Goal: Task Accomplishment & Management: Use online tool/utility

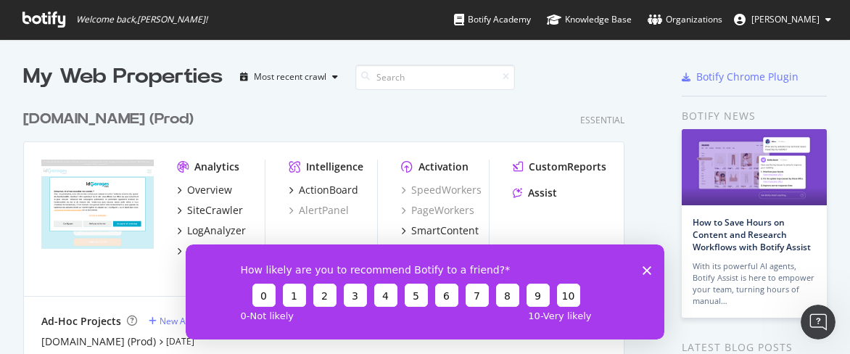
click at [646, 267] on icon "Fermer l'enquête" at bounding box center [647, 270] width 9 height 9
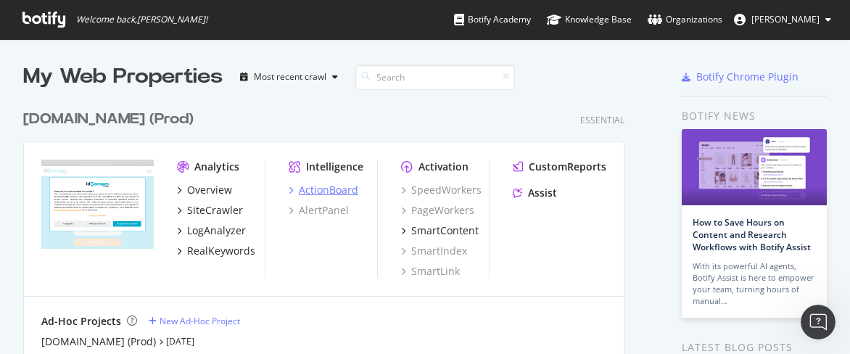
click at [320, 187] on div "ActionBoard" at bounding box center [328, 190] width 59 height 15
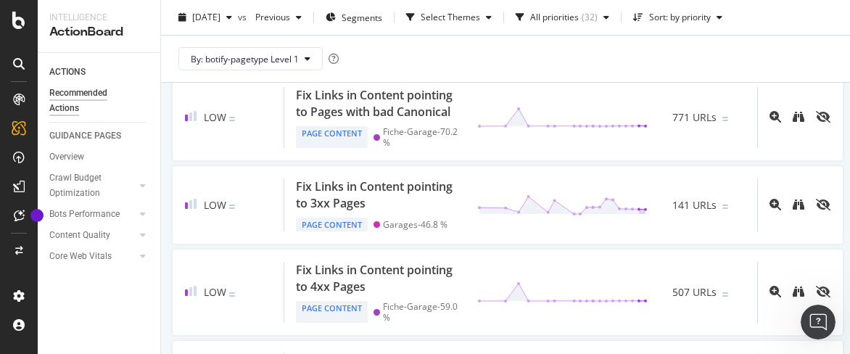
scroll to position [1814, 0]
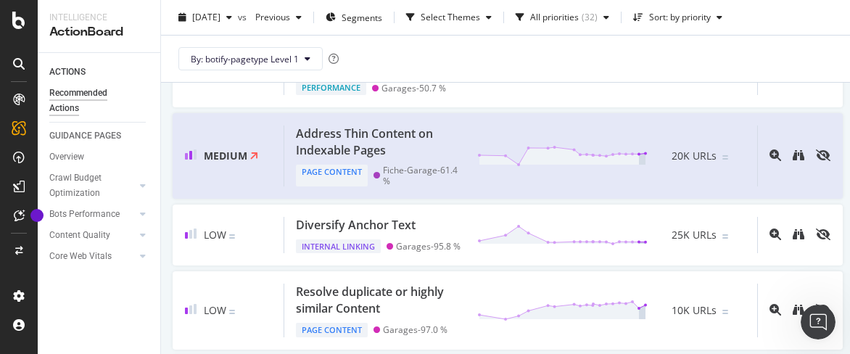
scroll to position [290, 0]
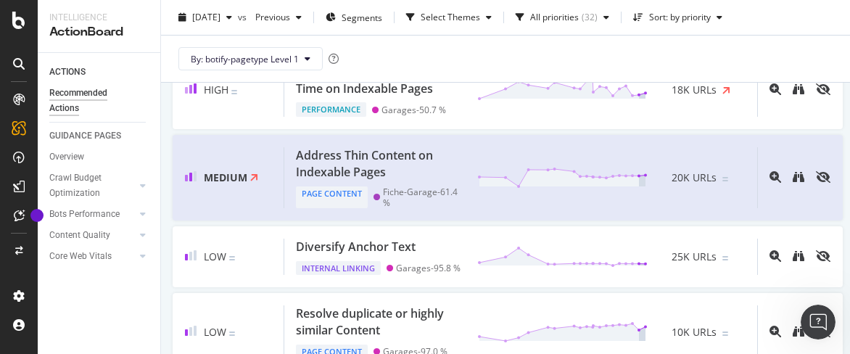
drag, startPoint x: 700, startPoint y: 112, endPoint x: 165, endPoint y: 120, distance: 535.5
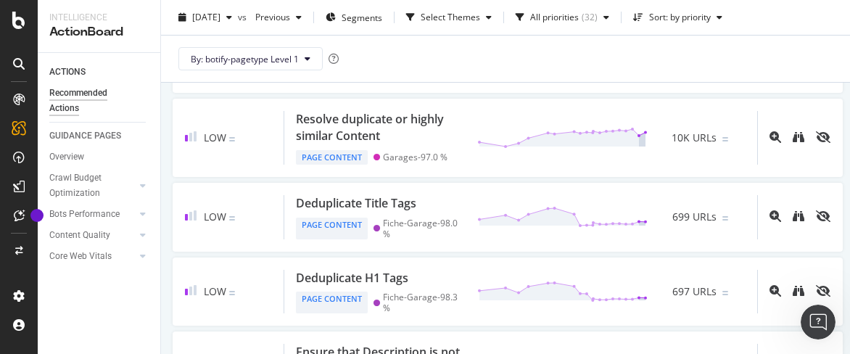
scroll to position [508, 0]
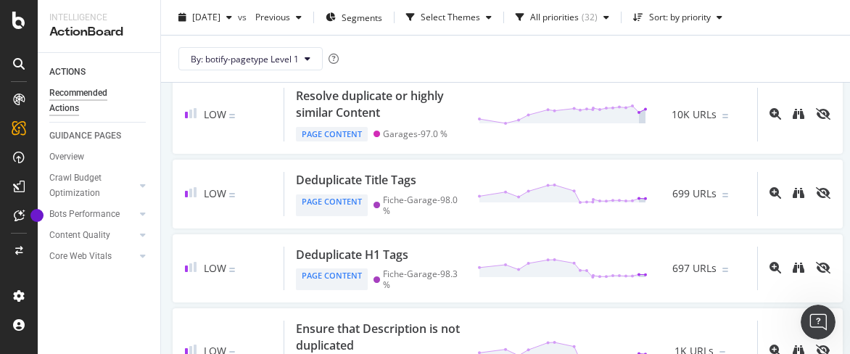
drag, startPoint x: 675, startPoint y: 201, endPoint x: 168, endPoint y: 207, distance: 507.2
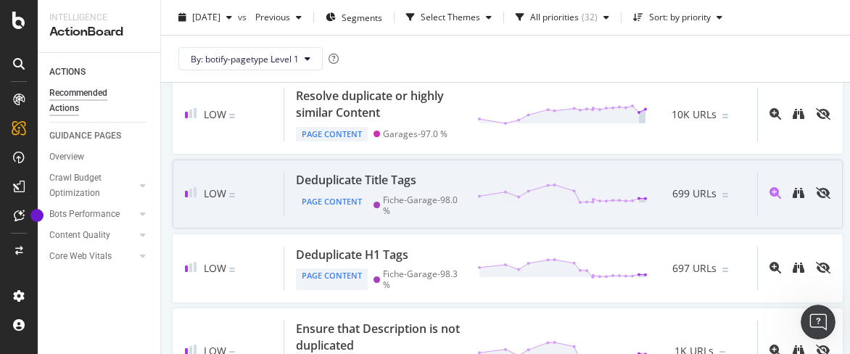
click at [331, 184] on div "Deduplicate Title Tags" at bounding box center [356, 180] width 120 height 17
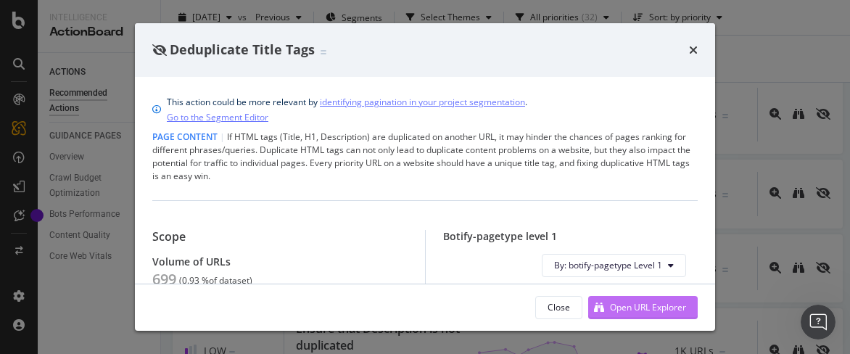
click at [623, 311] on div "Open URL Explorer" at bounding box center [648, 307] width 76 height 12
click at [694, 44] on icon "times" at bounding box center [693, 50] width 9 height 12
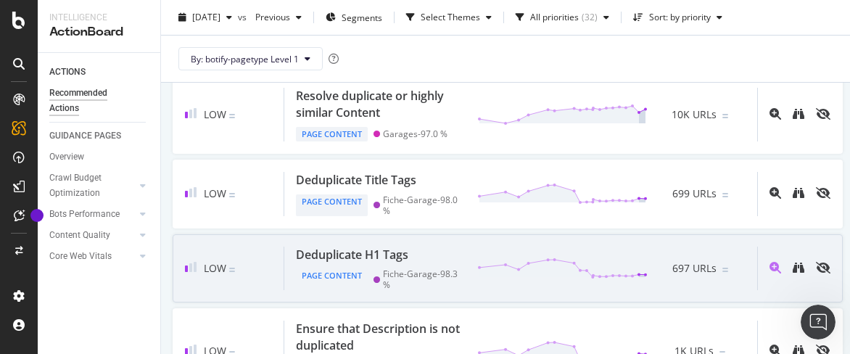
click at [354, 262] on div "Deduplicate H1 Tags" at bounding box center [352, 255] width 112 height 17
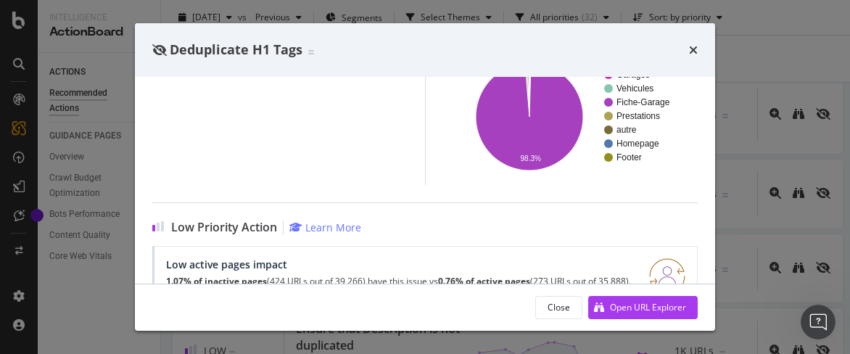
scroll to position [290, 0]
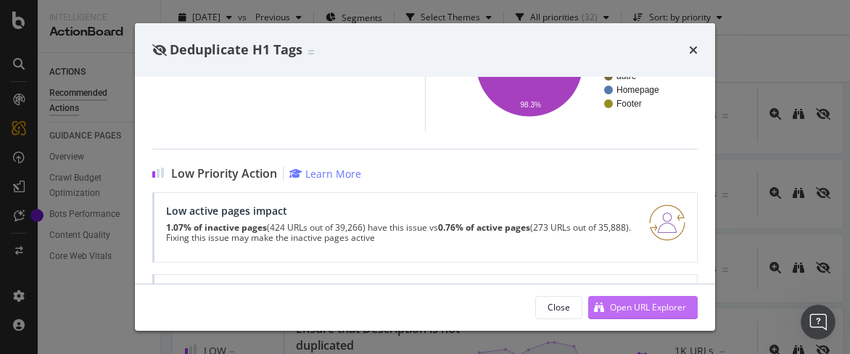
click at [656, 303] on div "Open URL Explorer" at bounding box center [648, 307] width 76 height 12
click at [694, 52] on icon "times" at bounding box center [693, 50] width 9 height 12
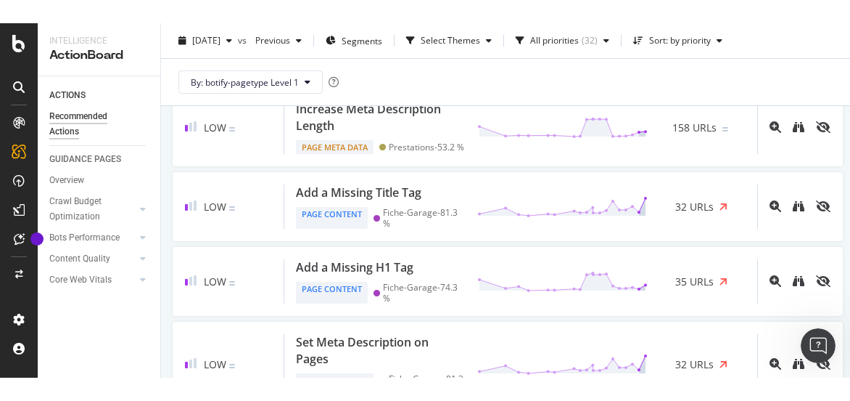
scroll to position [1016, 0]
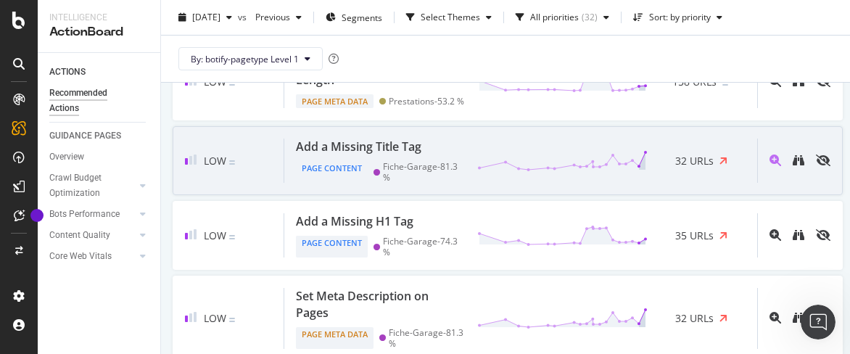
click at [377, 155] on div "Add a Missing Title Tag" at bounding box center [359, 147] width 126 height 17
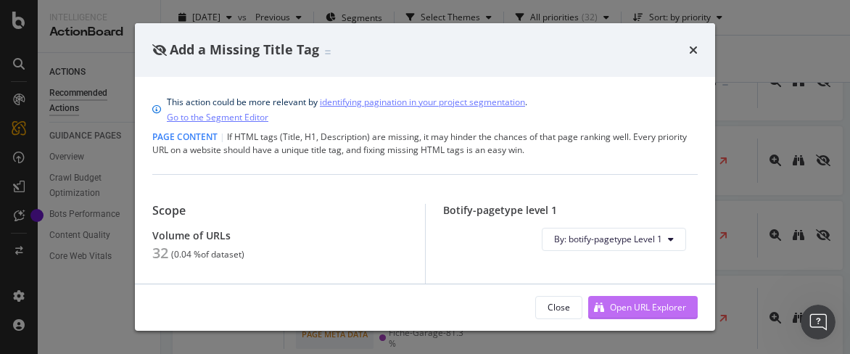
click at [634, 305] on div "Open URL Explorer" at bounding box center [648, 307] width 76 height 12
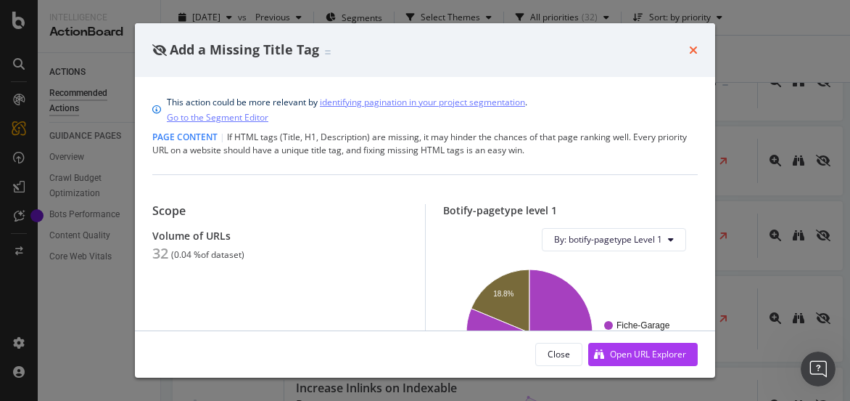
click at [694, 49] on icon "times" at bounding box center [693, 50] width 9 height 12
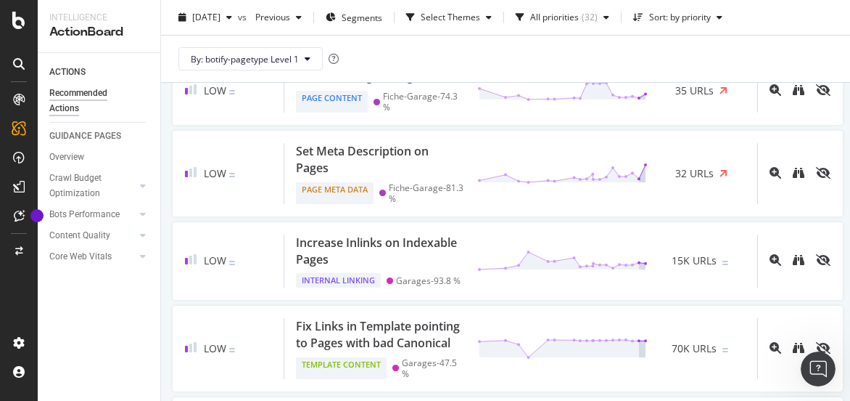
scroll to position [1233, 0]
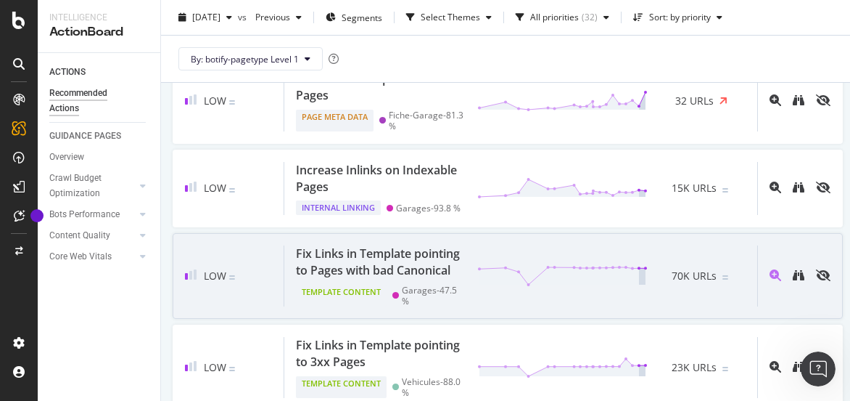
click at [395, 279] on div "Fix Links in Template pointing to Pages with bad Canonical" at bounding box center [378, 261] width 164 height 33
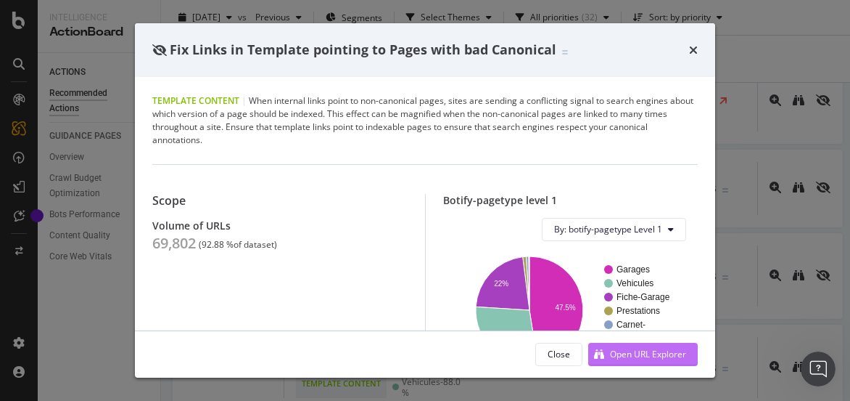
click at [625, 349] on div "Open URL Explorer" at bounding box center [648, 354] width 76 height 12
click at [689, 52] on div "Fix Links in Template pointing to Pages with bad Canonical" at bounding box center [425, 50] width 546 height 19
click at [692, 50] on icon "times" at bounding box center [693, 50] width 9 height 12
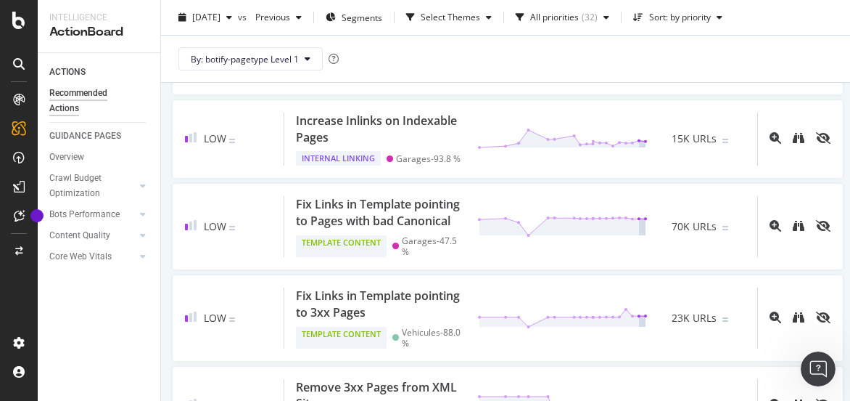
scroll to position [1306, 0]
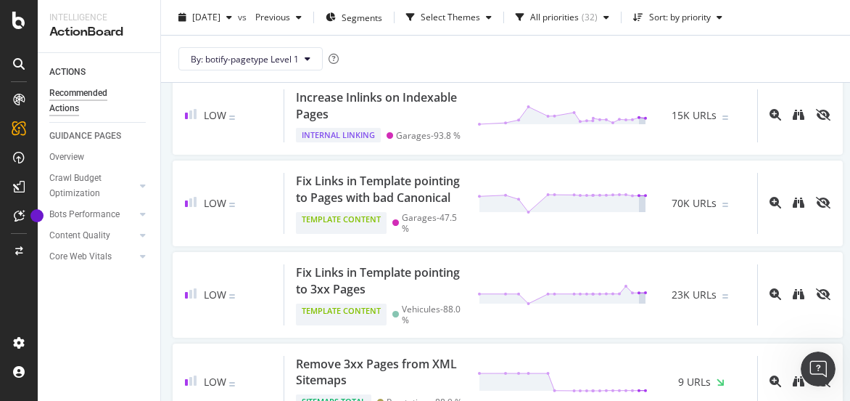
click at [163, 247] on div "High Improve Load Time on Indexable Pages Performance Garages - 56.6 % 9K URLs …" at bounding box center [508, 332] width 694 height 2785
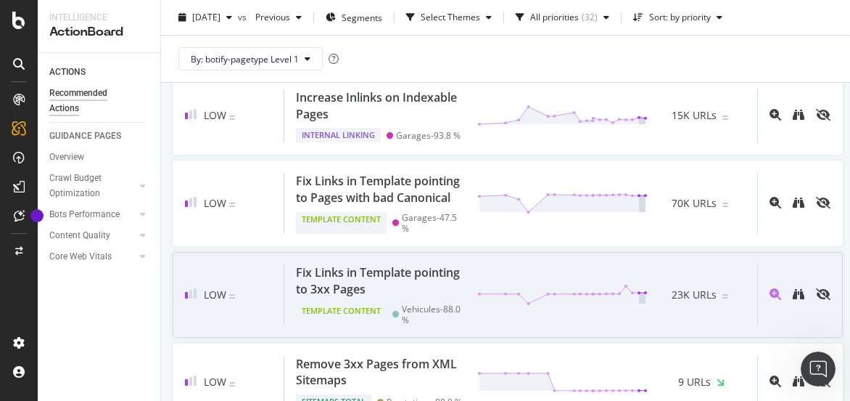
click at [377, 297] on div "Fix Links in Template pointing to 3xx Pages" at bounding box center [378, 280] width 164 height 33
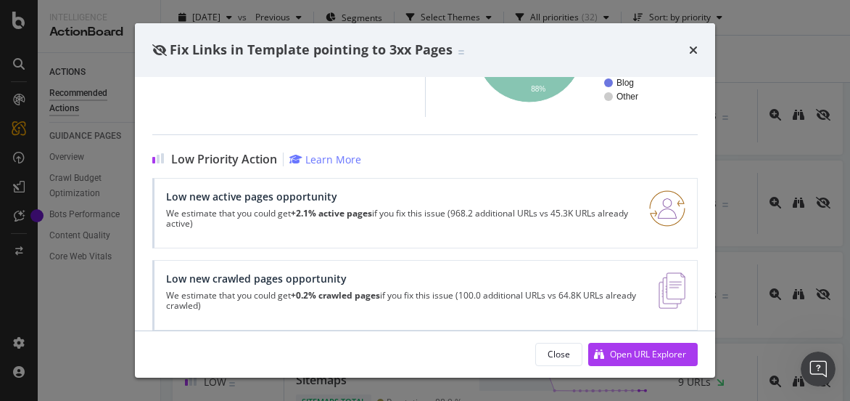
scroll to position [263, 0]
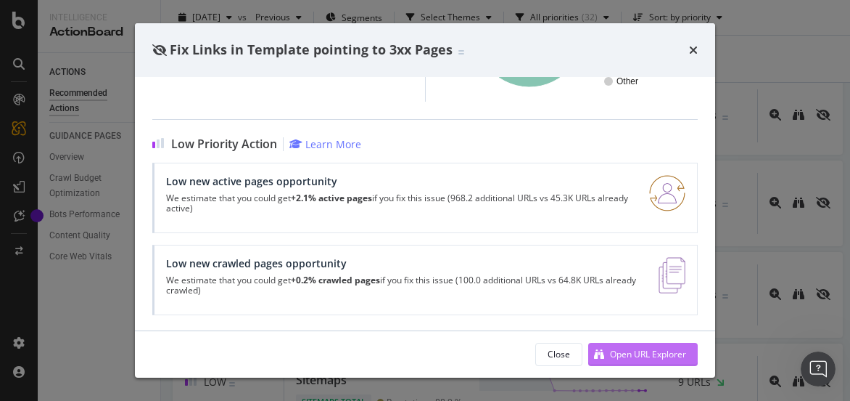
click at [635, 348] on div "Open URL Explorer" at bounding box center [648, 354] width 76 height 12
click at [696, 54] on icon "times" at bounding box center [693, 50] width 9 height 12
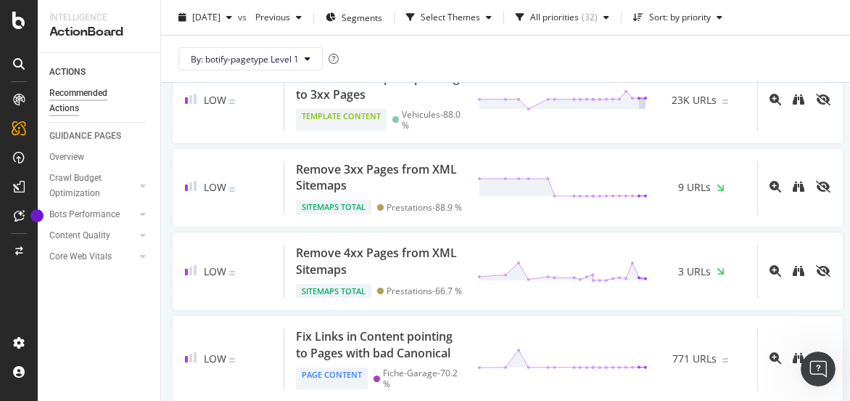
scroll to position [1524, 0]
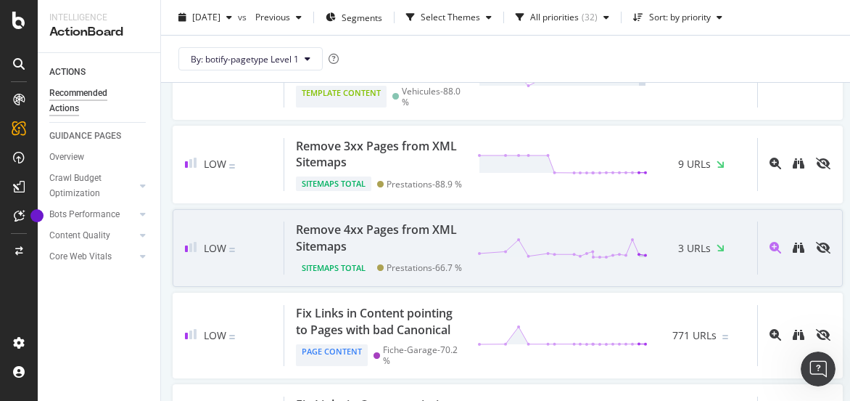
click at [644, 274] on div "Remove 4xx Pages from XML Sitemaps Sitemaps Total Prestations - 66.7 % 3 URLs" at bounding box center [520, 247] width 473 height 53
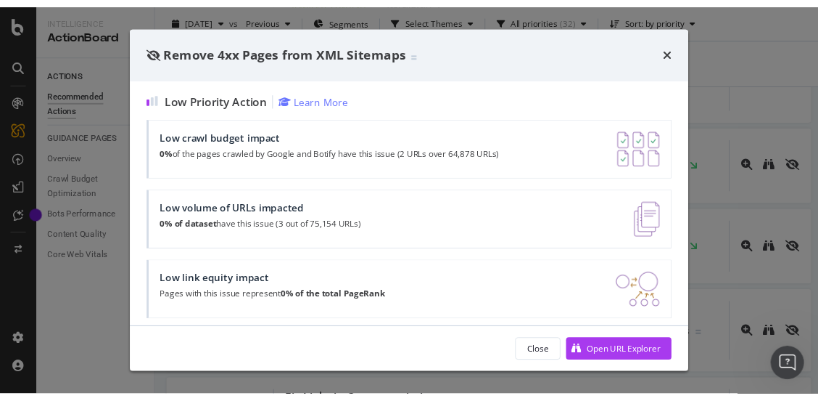
scroll to position [350, 0]
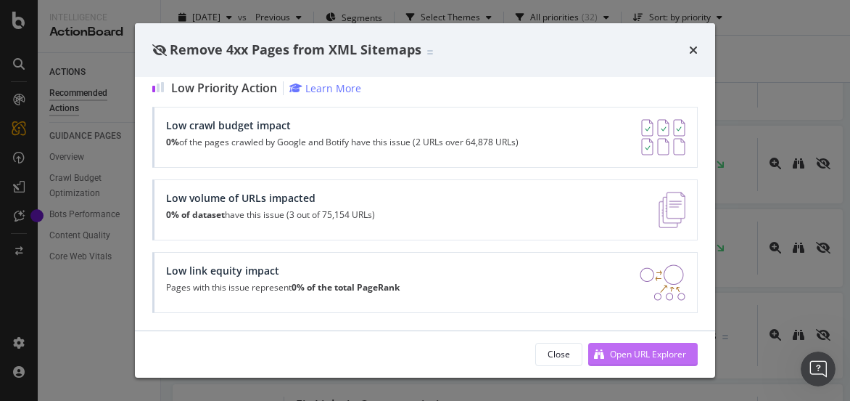
click at [623, 353] on div "Open URL Explorer" at bounding box center [648, 354] width 76 height 12
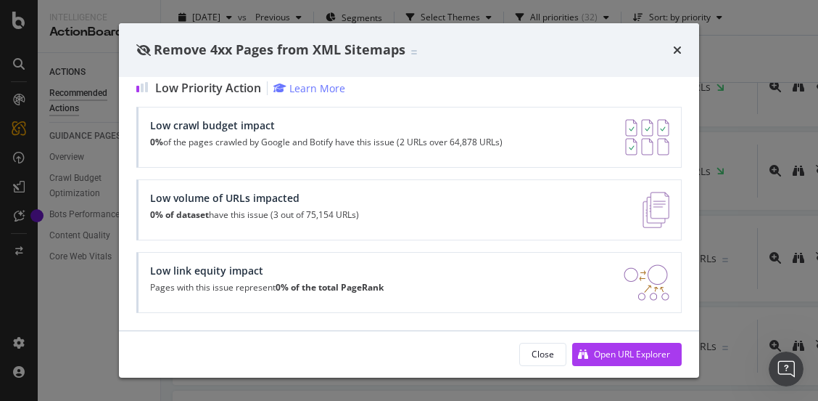
scroll to position [374, 0]
click at [678, 48] on icon "times" at bounding box center [677, 50] width 9 height 12
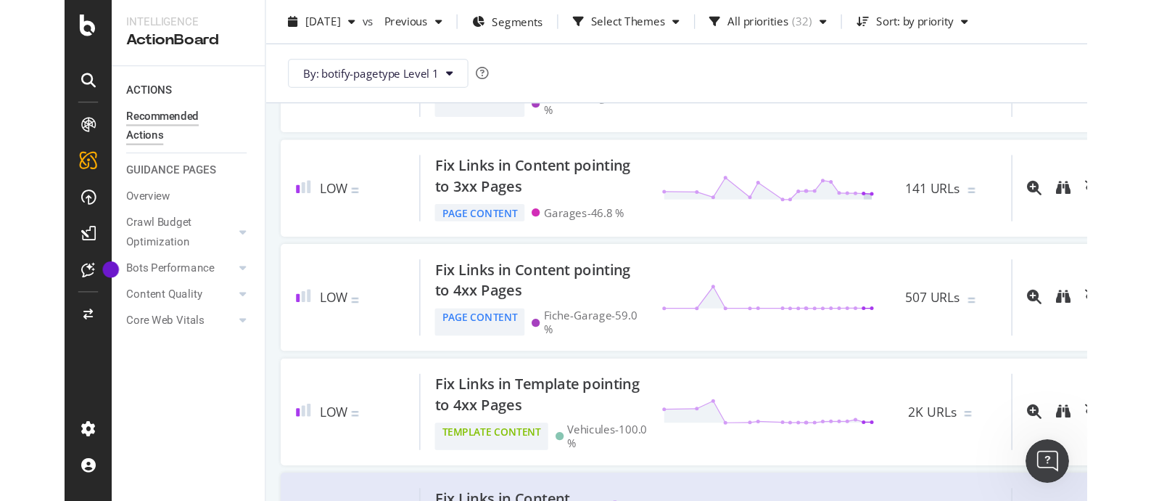
scroll to position [1818, 0]
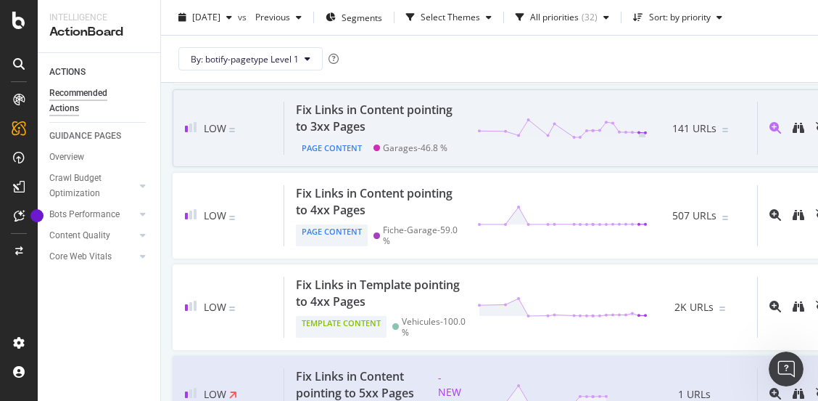
click at [673, 136] on span "141 URLs" at bounding box center [695, 128] width 44 height 15
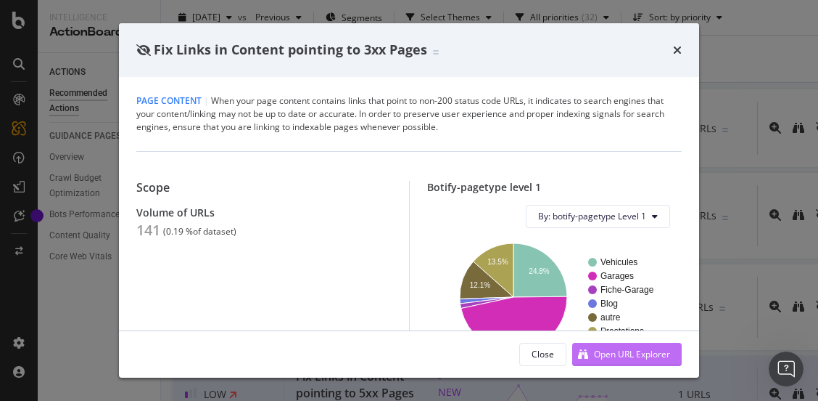
click at [617, 350] on div "Open URL Explorer" at bounding box center [632, 354] width 76 height 12
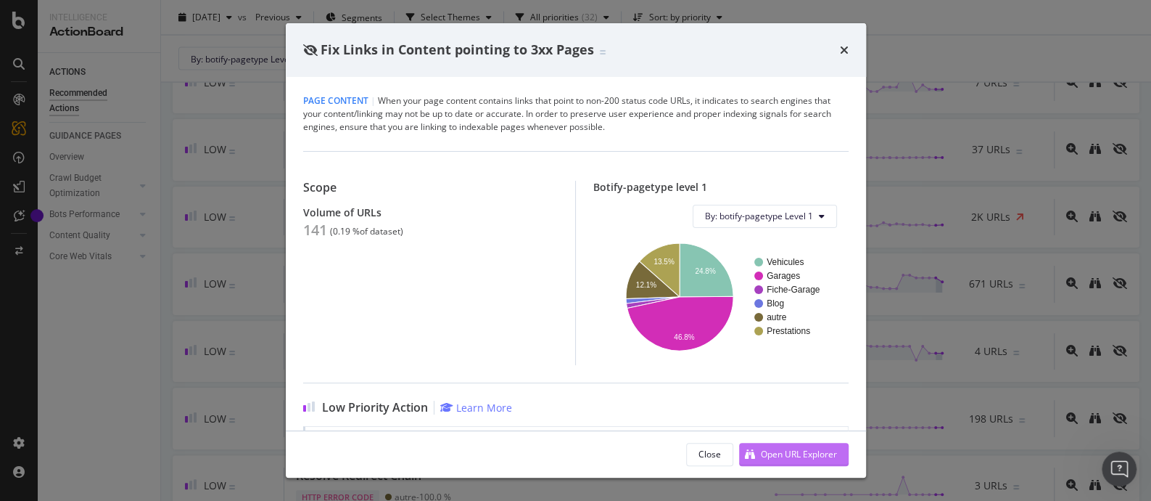
scroll to position [1818, 0]
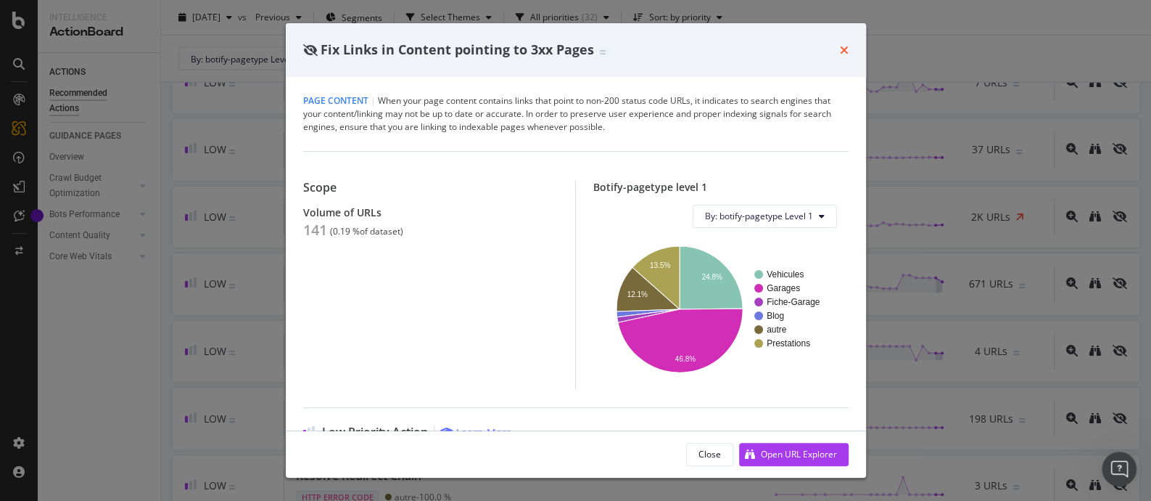
click at [842, 50] on icon "times" at bounding box center [844, 50] width 9 height 12
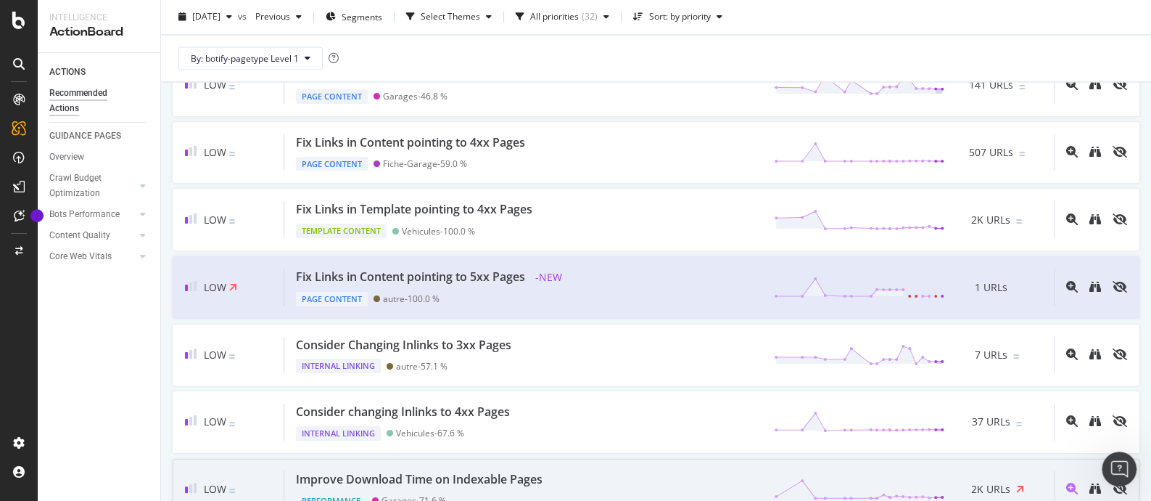
scroll to position [1455, 0]
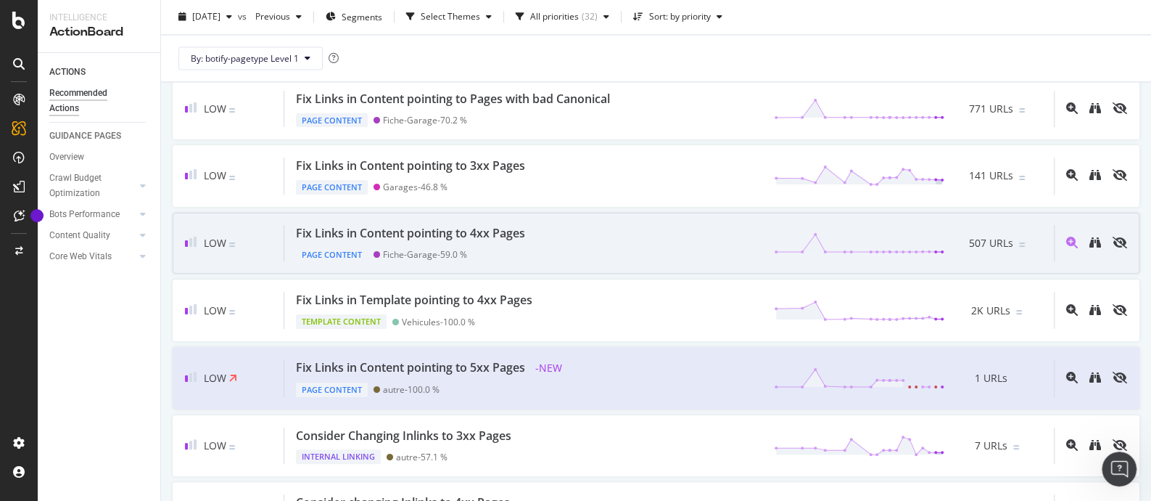
click at [497, 232] on div "Fix Links in Content pointing to 4xx Pages" at bounding box center [410, 233] width 229 height 17
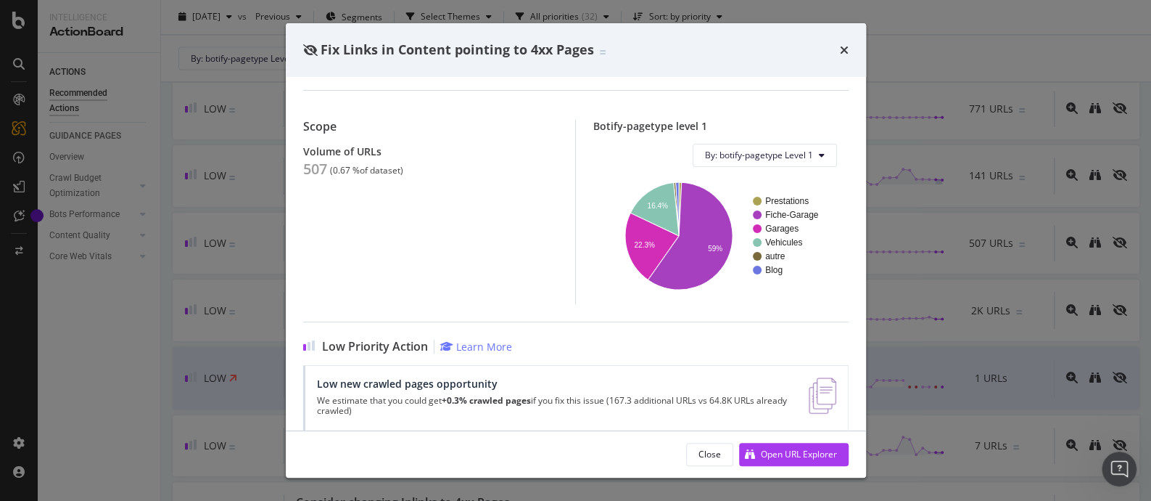
scroll to position [82, 0]
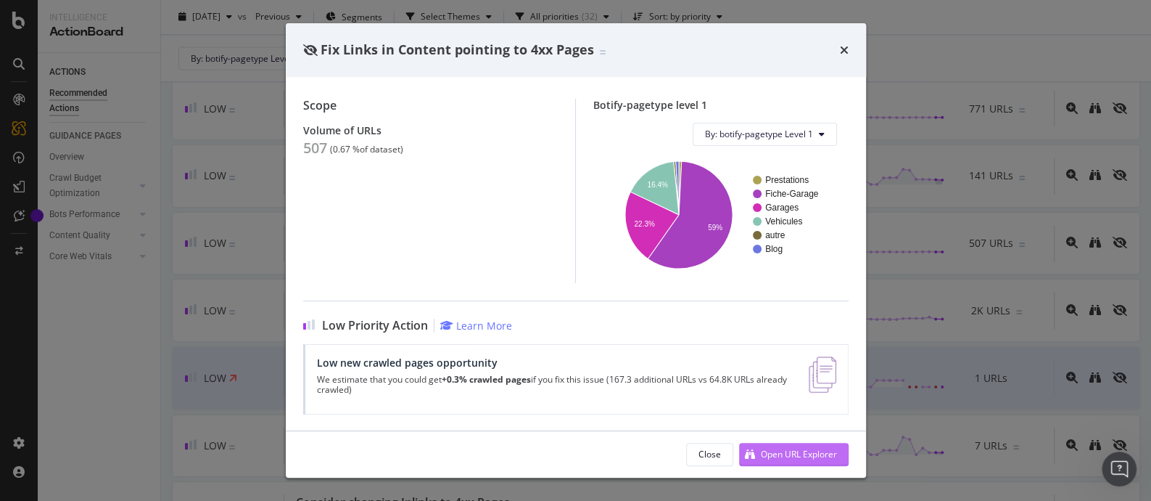
click at [797, 353] on div "Open URL Explorer" at bounding box center [799, 454] width 76 height 12
click at [845, 46] on icon "times" at bounding box center [844, 50] width 9 height 12
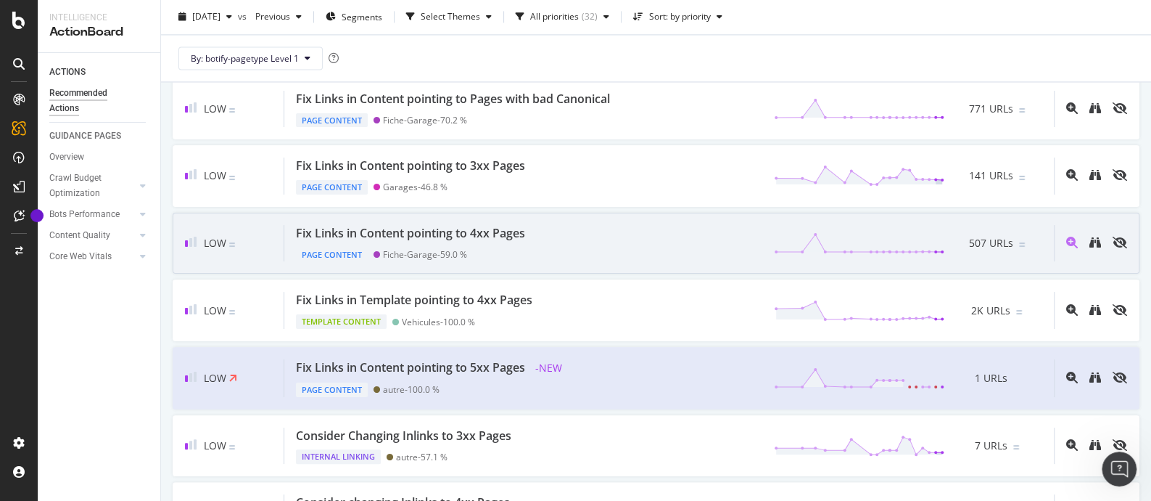
click at [594, 233] on div "Fix Links in Content pointing to 4xx Pages Page Content Fiche-Garage - 59.0 % 5…" at bounding box center [669, 243] width 770 height 37
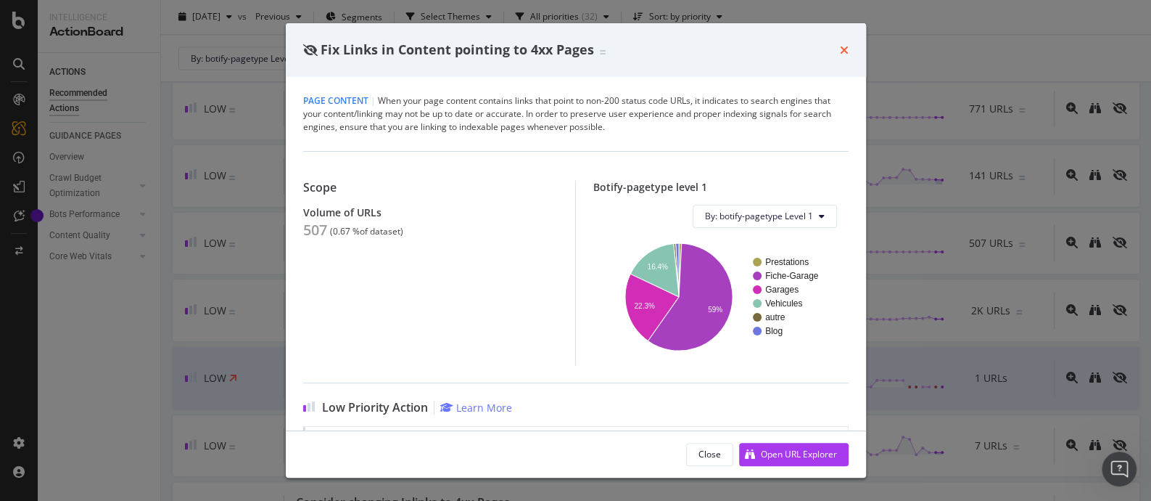
click at [840, 45] on icon "times" at bounding box center [844, 50] width 9 height 12
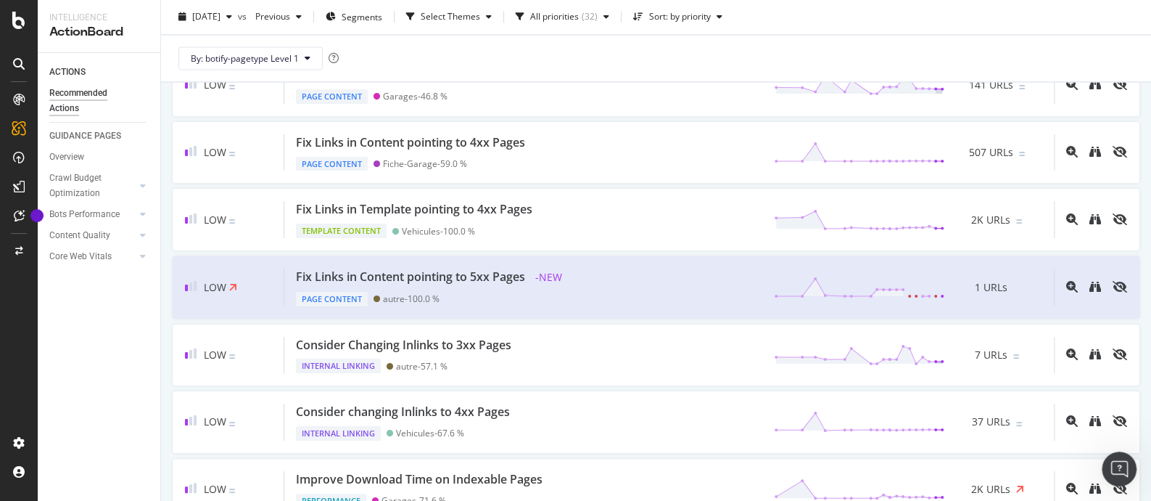
scroll to position [1455, 0]
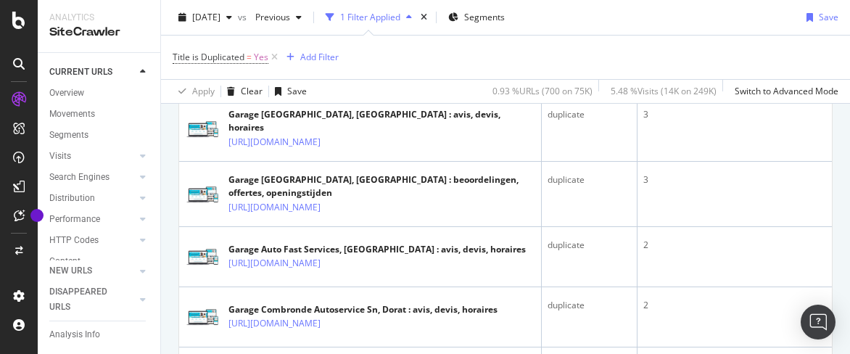
scroll to position [871, 0]
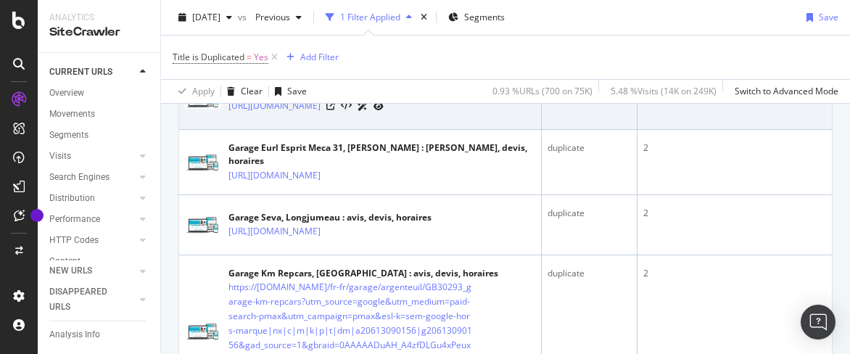
click at [662, 94] on div "2" at bounding box center [789, 87] width 291 height 13
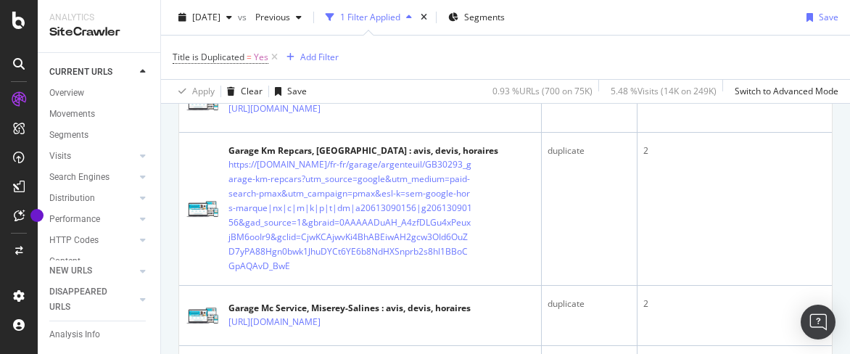
scroll to position [1016, 0]
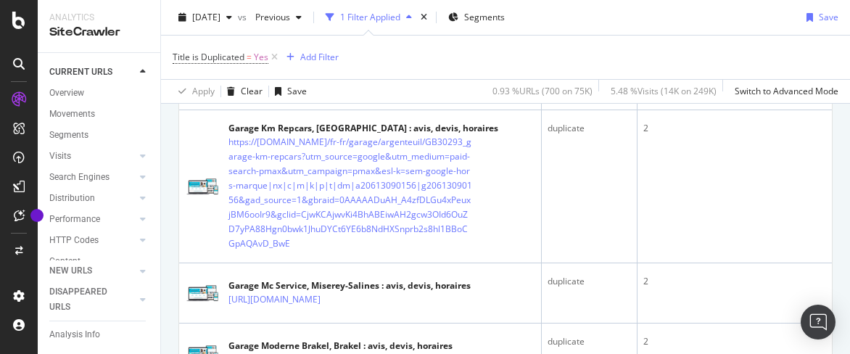
click at [575, 9] on div "duplicate" at bounding box center [589, 2] width 83 height 13
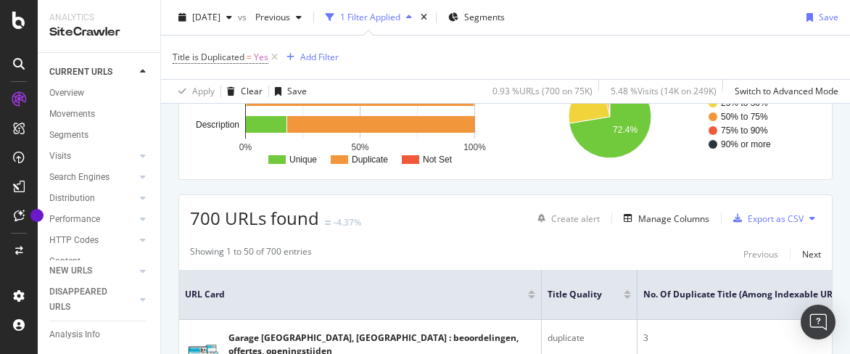
scroll to position [218, 0]
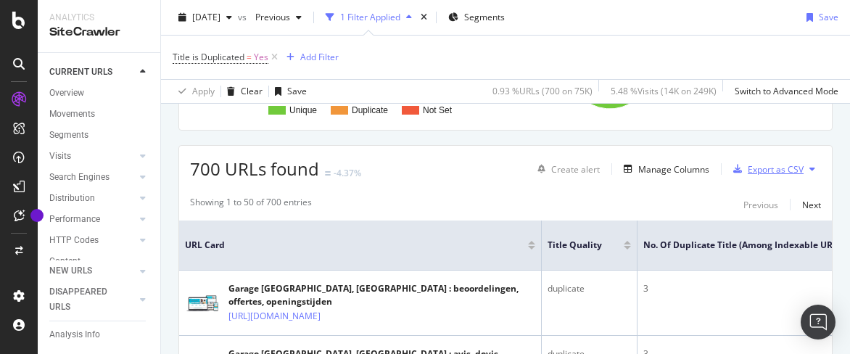
click at [773, 171] on div "Export as CSV" at bounding box center [776, 169] width 56 height 12
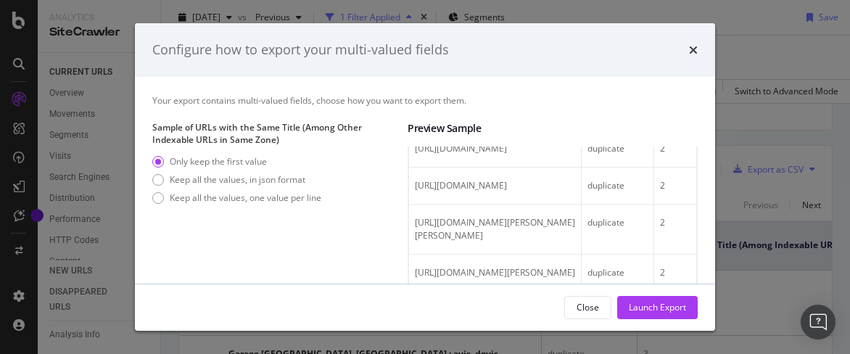
scroll to position [1451, 0]
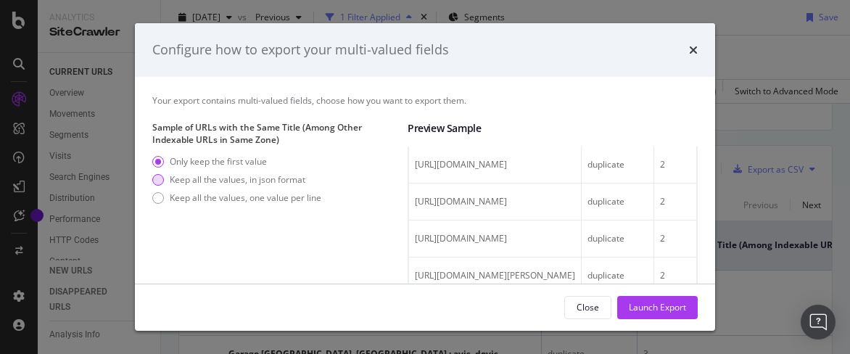
click at [205, 181] on div "Keep all the values, in json format" at bounding box center [238, 179] width 136 height 12
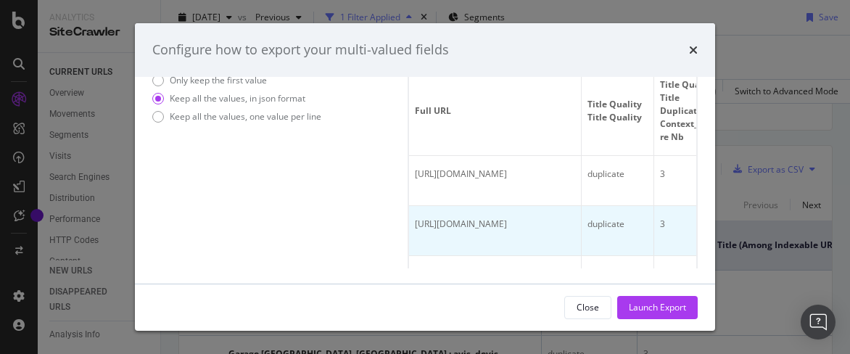
scroll to position [150, 0]
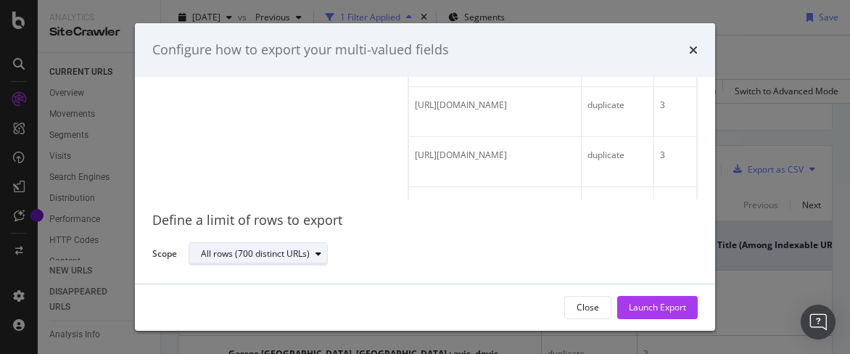
click at [292, 256] on div "All rows (700 distinct URLs)" at bounding box center [255, 254] width 109 height 9
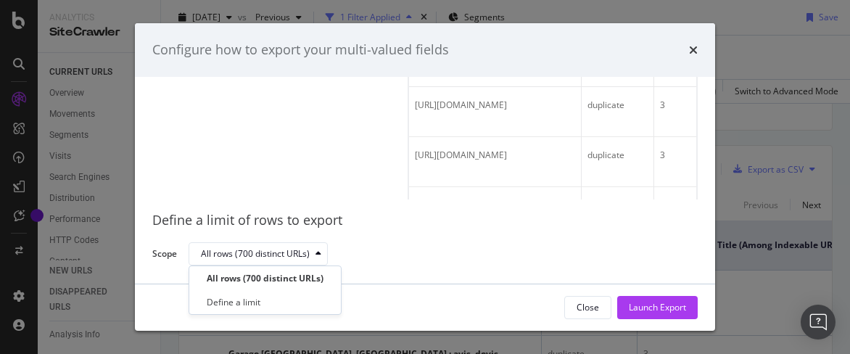
click at [321, 194] on div "Sample of URLs with the Same Title (Among Other Indexable URLs in Same Zone) On…" at bounding box center [274, 85] width 244 height 229
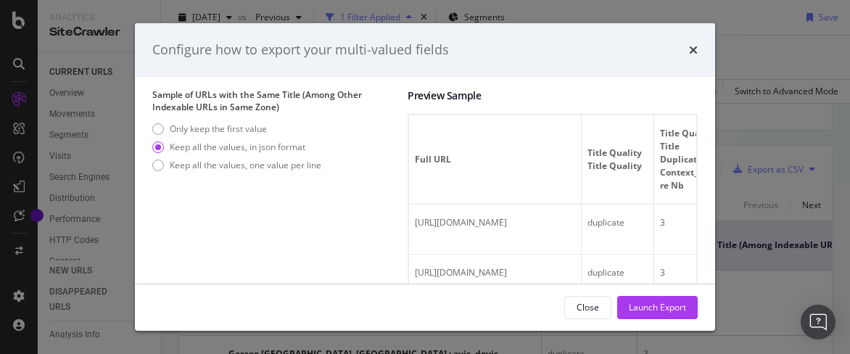
scroll to position [0, 0]
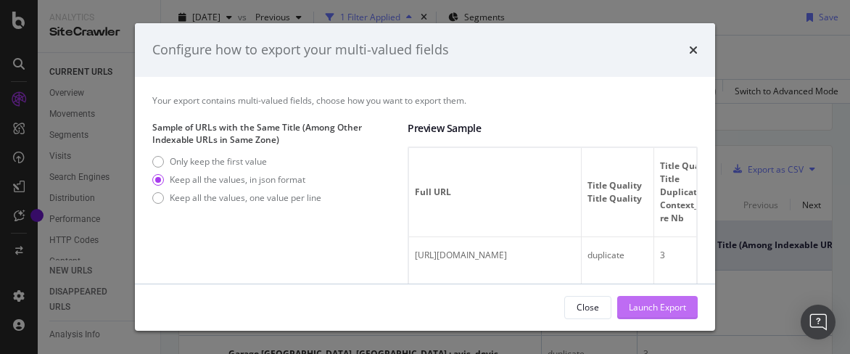
click at [664, 308] on div "Launch Export" at bounding box center [657, 307] width 57 height 12
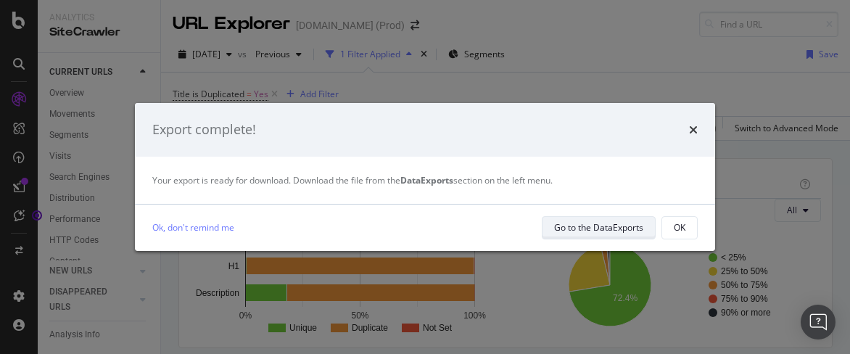
click at [573, 226] on div "Go to the DataExports" at bounding box center [598, 227] width 89 height 12
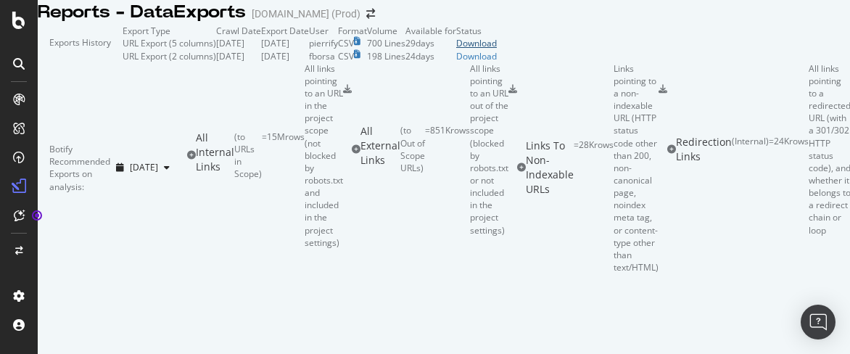
click at [497, 49] on div "Download" at bounding box center [476, 43] width 41 height 12
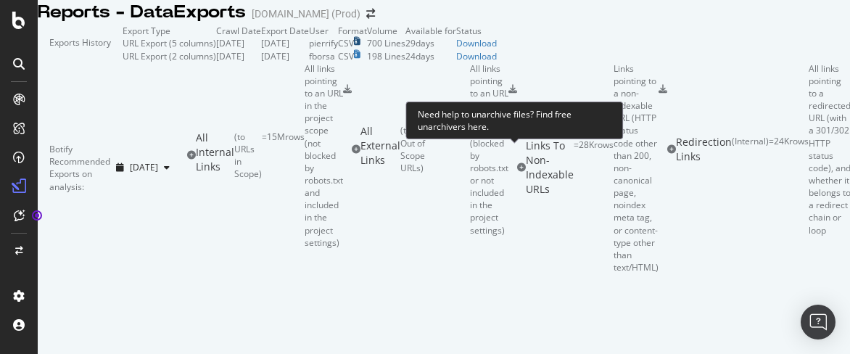
click at [361, 46] on icon at bounding box center [357, 41] width 7 height 9
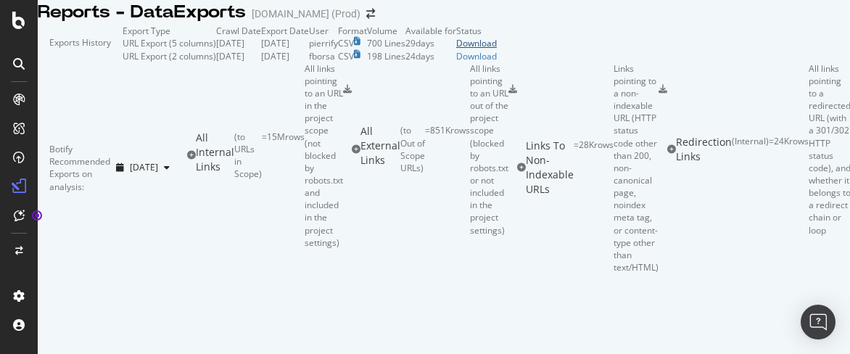
click at [497, 49] on div "Download" at bounding box center [476, 43] width 41 height 12
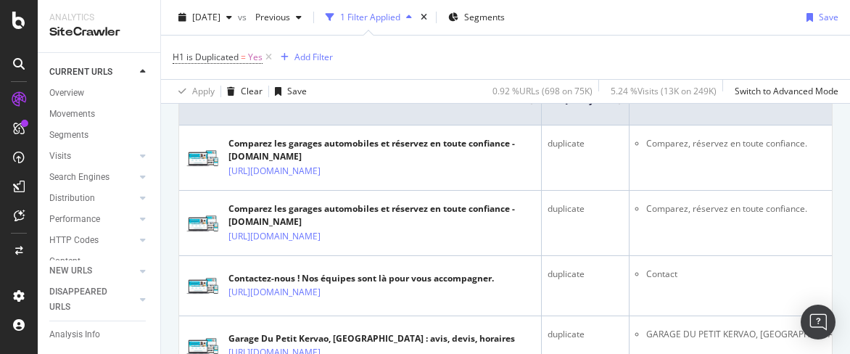
scroll to position [145, 0]
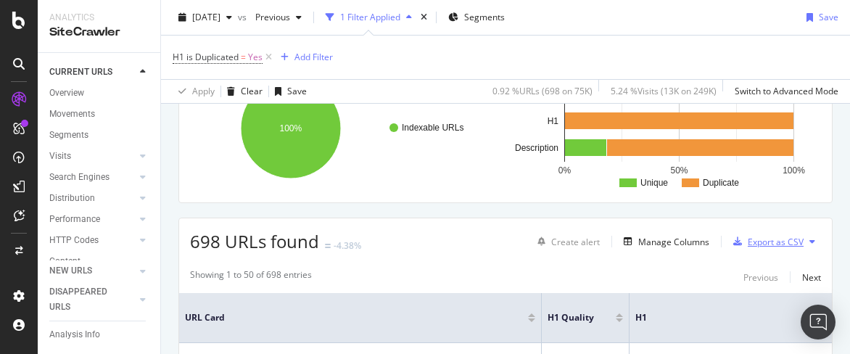
click at [749, 242] on div "Export as CSV" at bounding box center [776, 242] width 56 height 12
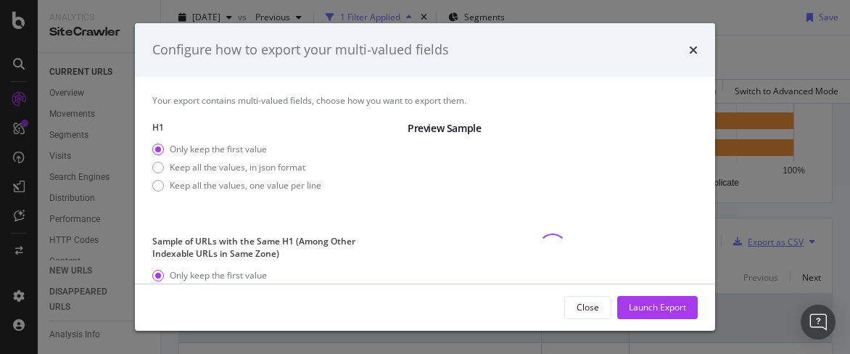
scroll to position [150, 0]
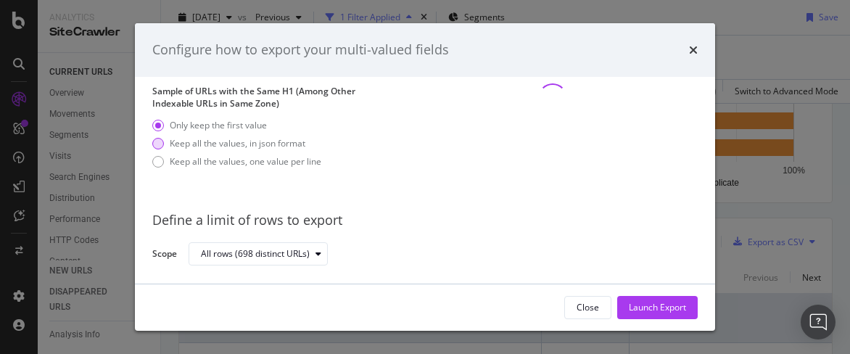
click at [215, 139] on div "Keep all the values, in json format" at bounding box center [238, 143] width 136 height 12
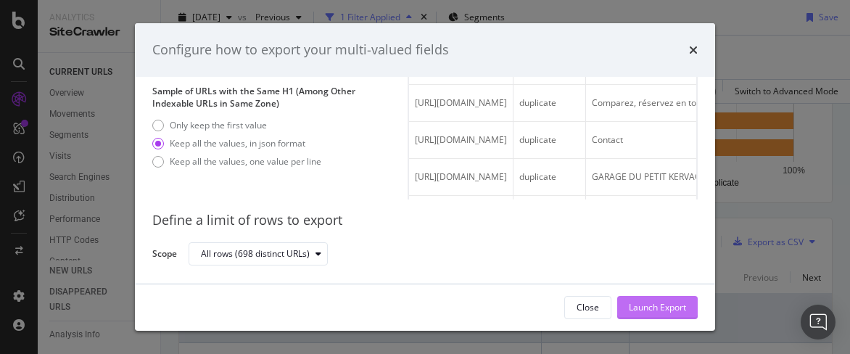
click at [655, 306] on div "Launch Export" at bounding box center [657, 307] width 57 height 12
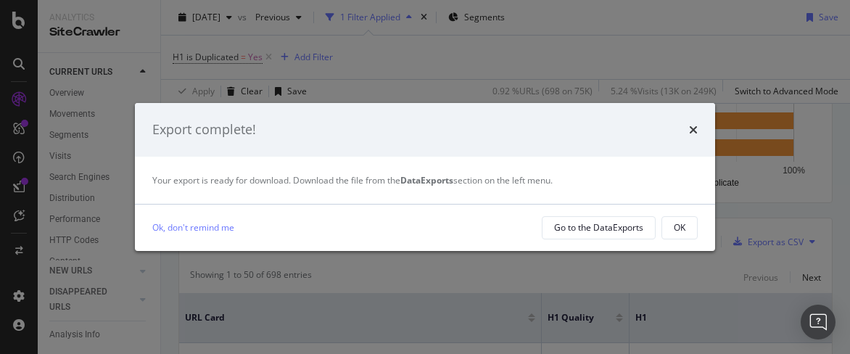
drag, startPoint x: 683, startPoint y: 226, endPoint x: 624, endPoint y: 168, distance: 82.1
click at [624, 168] on div "Export complete! Your export is ready for download. Download the file from the …" at bounding box center [425, 177] width 580 height 148
click at [669, 226] on button "OK" at bounding box center [680, 227] width 36 height 23
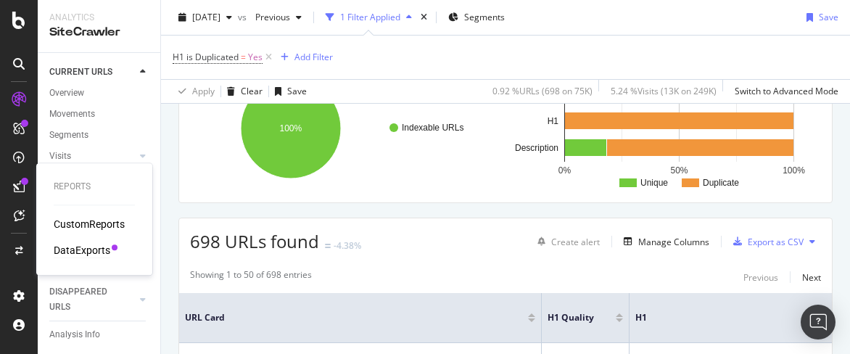
click at [93, 253] on div "DataExports" at bounding box center [82, 250] width 57 height 15
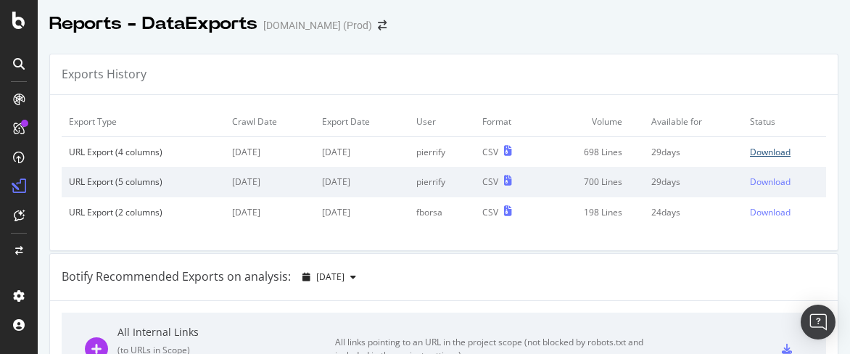
click at [757, 149] on div "Download" at bounding box center [770, 152] width 41 height 12
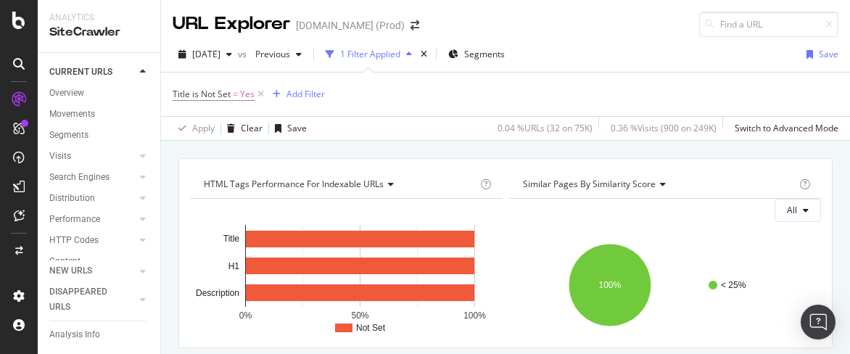
click at [515, 104] on div "Title is Not Set = Yes Add Filter" at bounding box center [506, 95] width 666 height 44
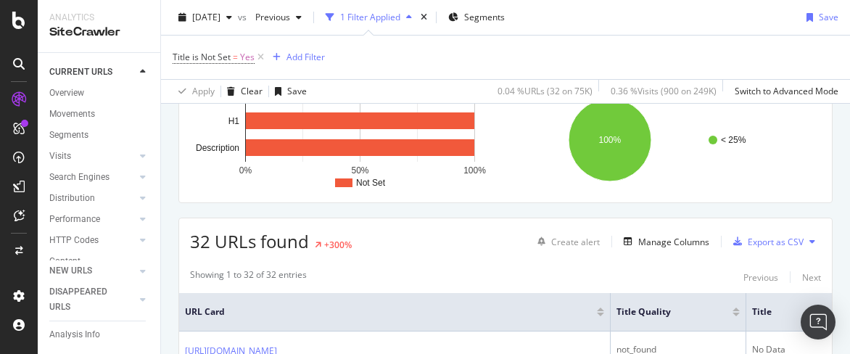
scroll to position [290, 0]
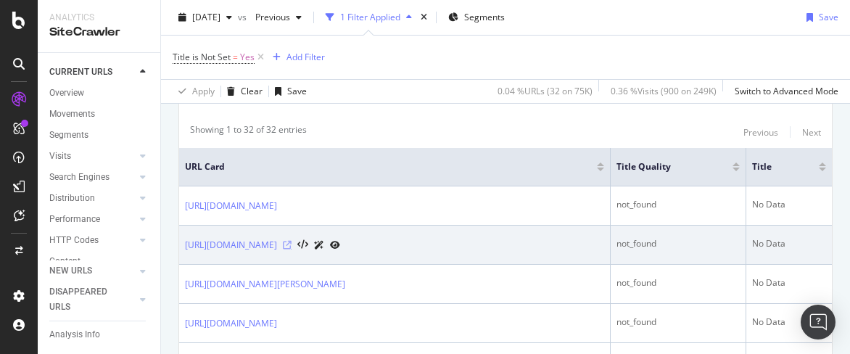
click at [292, 242] on icon at bounding box center [287, 245] width 9 height 9
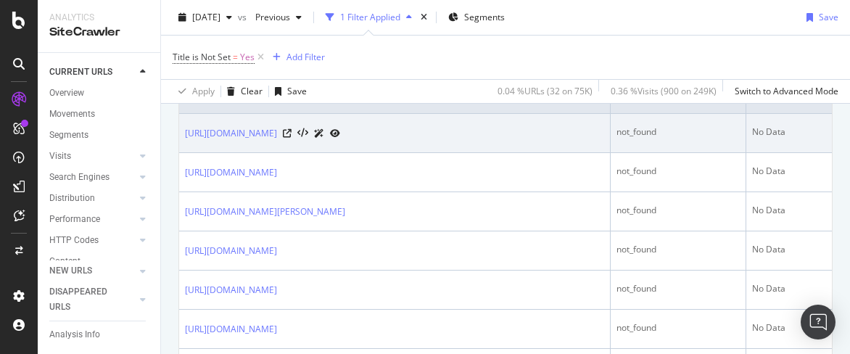
scroll to position [508, 0]
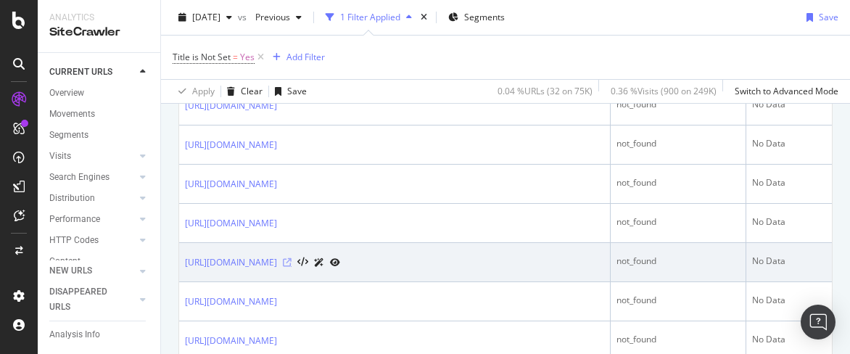
click at [292, 267] on icon at bounding box center [287, 262] width 9 height 9
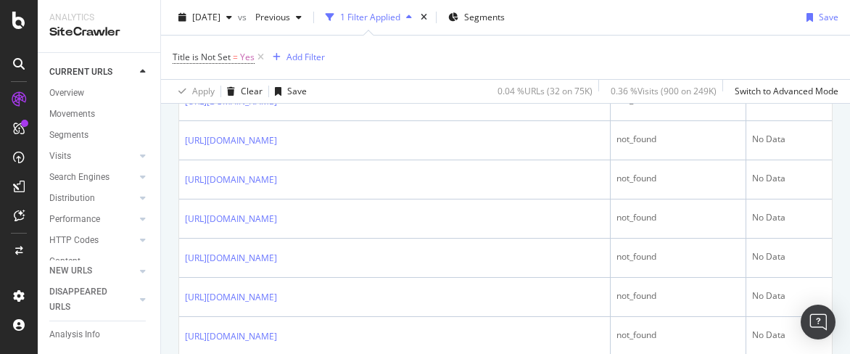
scroll to position [1233, 0]
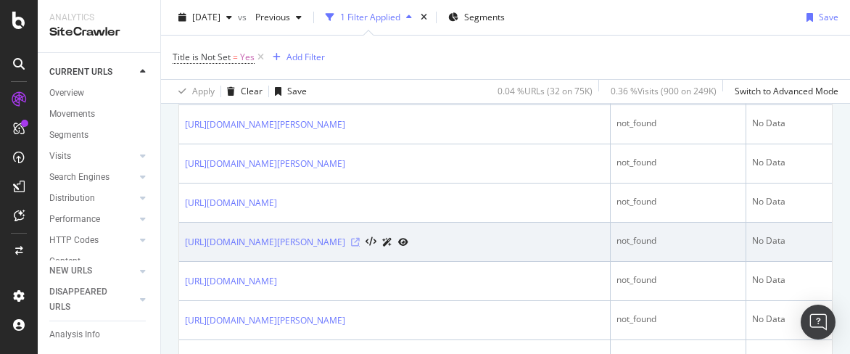
click at [360, 247] on icon at bounding box center [355, 242] width 9 height 9
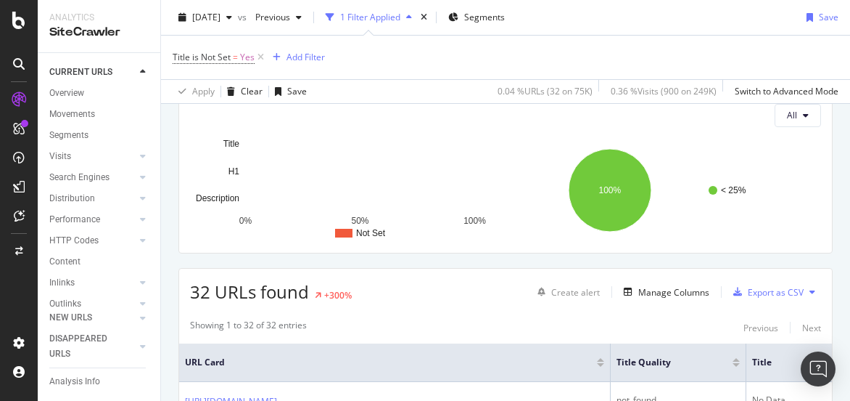
scroll to position [73, 0]
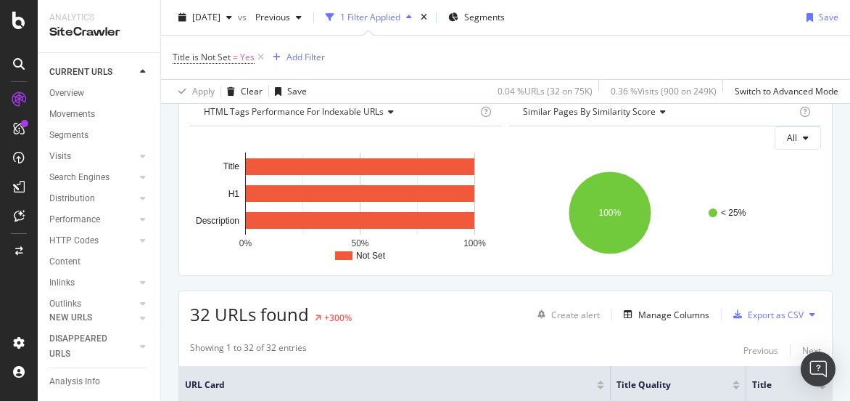
click at [492, 132] on div "Not Set 0% 50% 100% Title H1 Description HTML Tags Not Set Title 100 % H1 100 %…" at bounding box center [346, 195] width 312 height 138
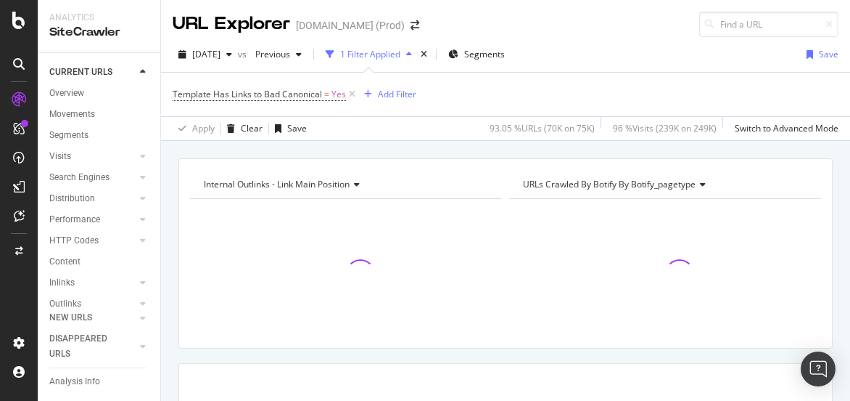
drag, startPoint x: 0, startPoint y: 0, endPoint x: 838, endPoint y: 126, distance: 847.5
click at [838, 126] on div "Apply Clear Save 93.05 % URLs ( 70K on 75K ) 96 % Visits ( 239K on 249K ) Switc…" at bounding box center [505, 128] width 689 height 24
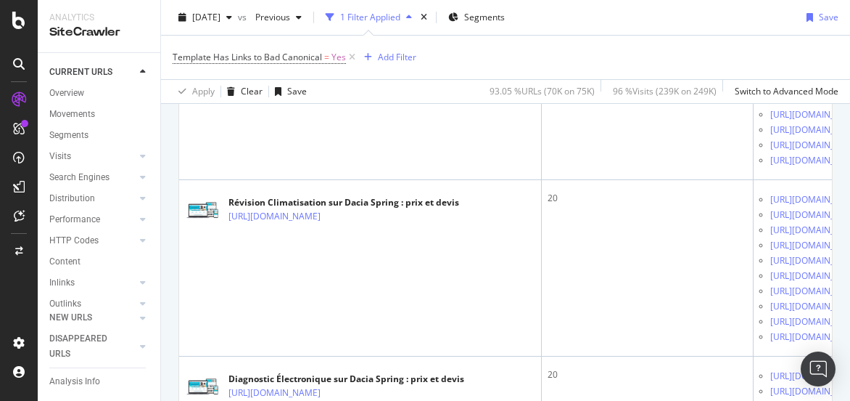
scroll to position [726, 0]
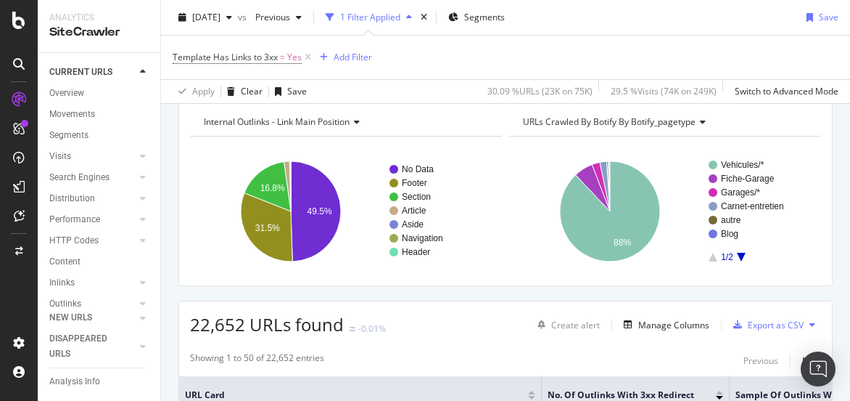
scroll to position [145, 0]
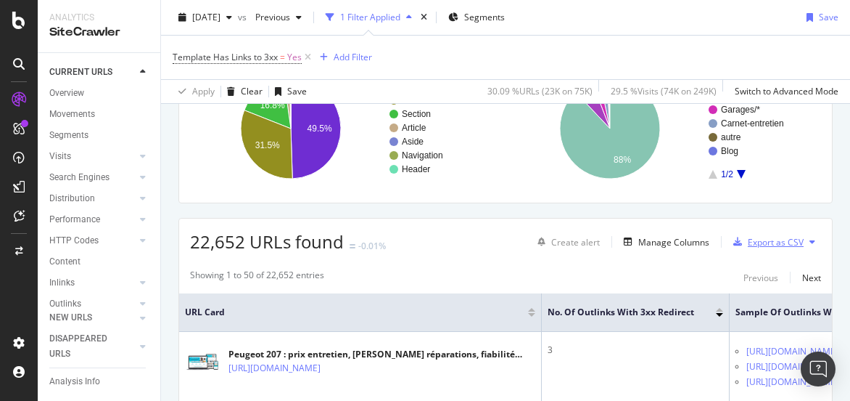
click at [757, 240] on div "Export as CSV" at bounding box center [776, 242] width 56 height 12
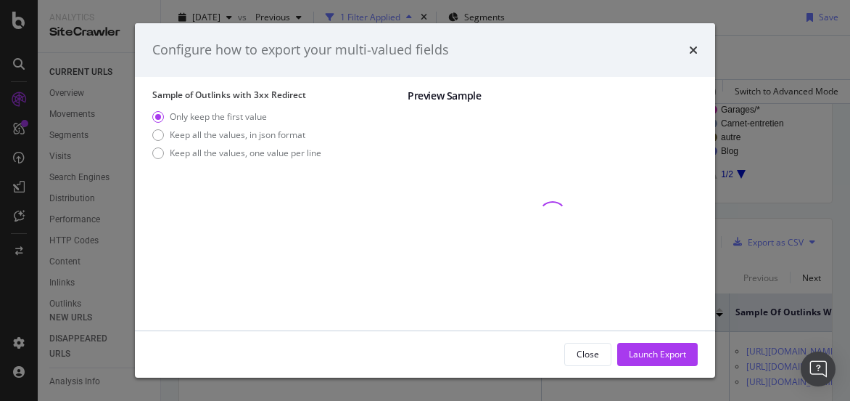
scroll to position [0, 0]
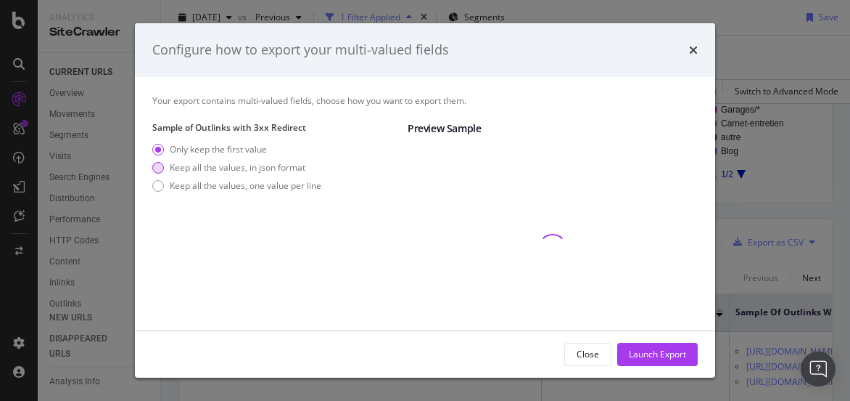
click at [237, 171] on div "Keep all the values, in json format" at bounding box center [238, 167] width 136 height 12
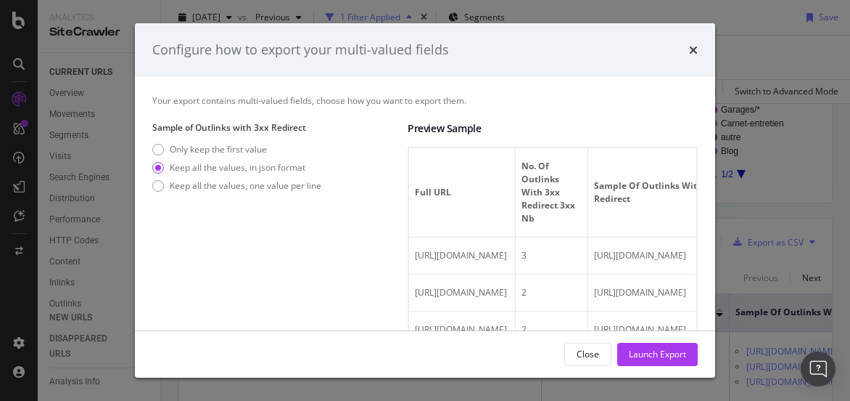
scroll to position [104, 0]
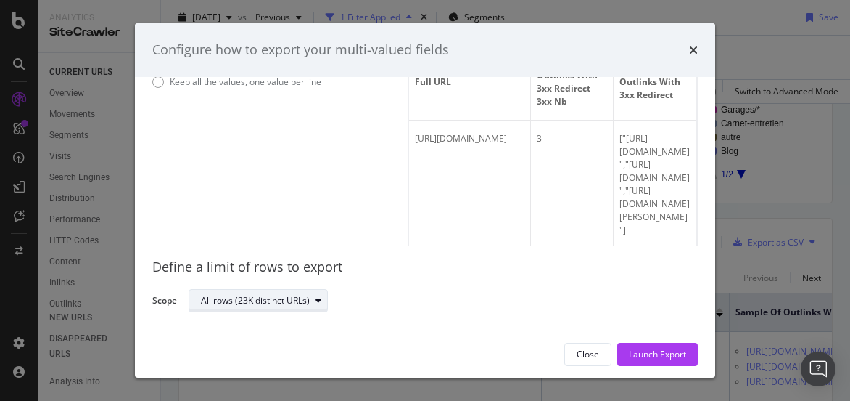
click at [279, 303] on div "All rows (23K distinct URLs)" at bounding box center [255, 300] width 109 height 9
click at [367, 297] on div "All rows (23K distinct URLs)" at bounding box center [438, 300] width 498 height 25
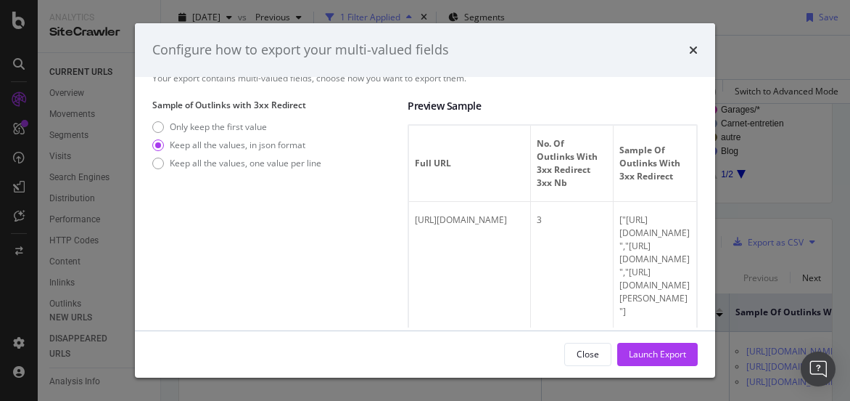
scroll to position [0, 0]
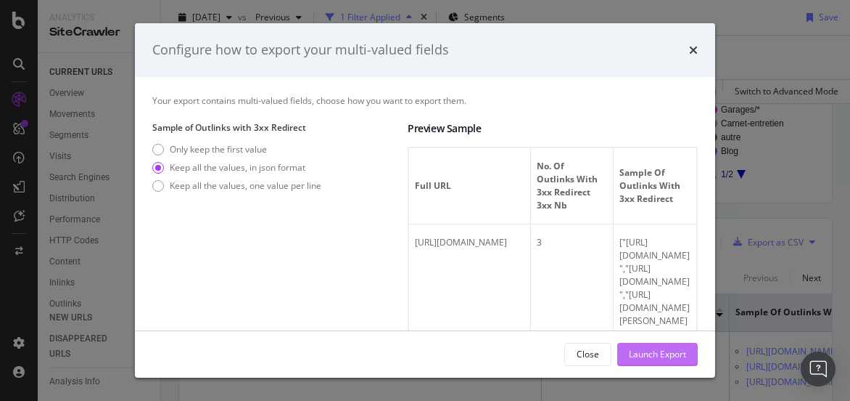
click at [656, 350] on div "Launch Export" at bounding box center [657, 354] width 57 height 12
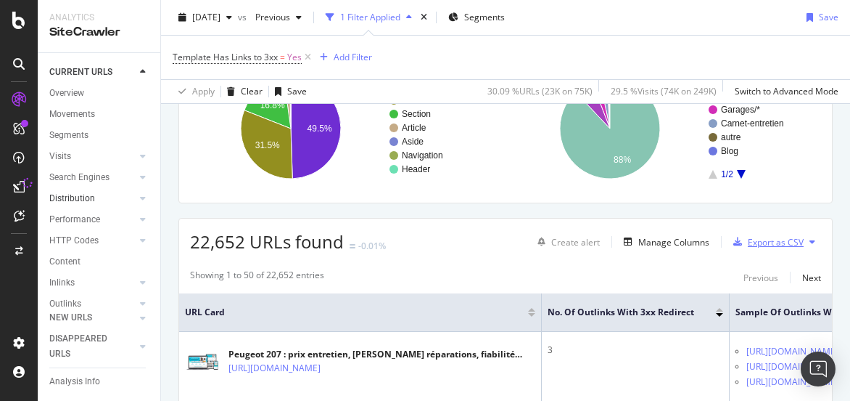
scroll to position [101, 0]
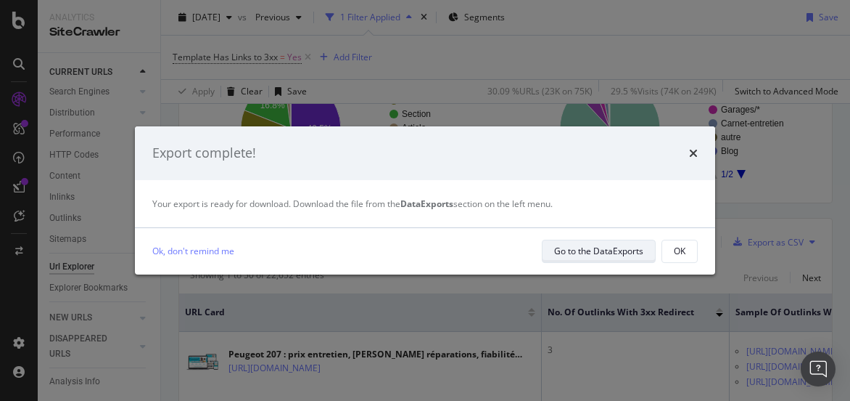
click at [583, 245] on div "Go to the DataExports" at bounding box center [598, 251] width 89 height 12
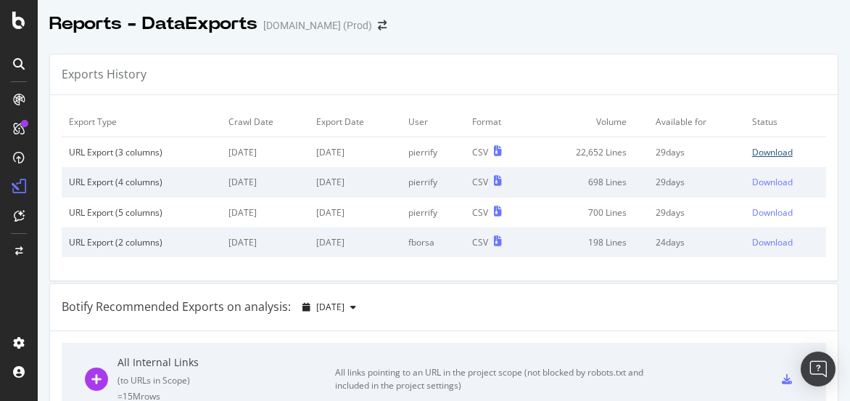
click at [752, 152] on div "Download" at bounding box center [772, 152] width 41 height 12
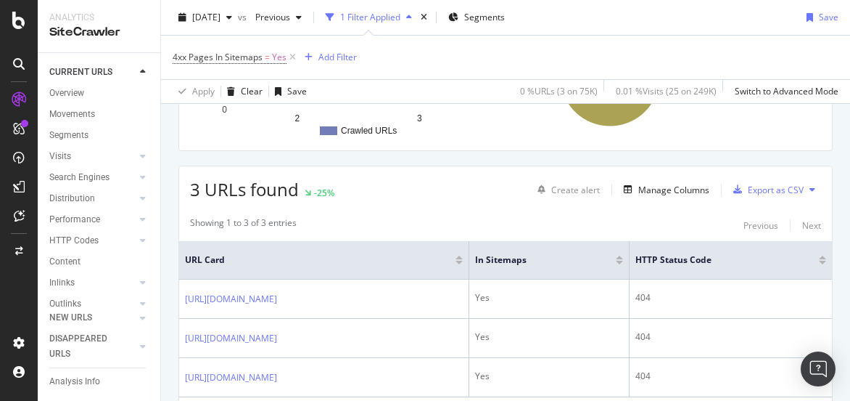
scroll to position [218, 0]
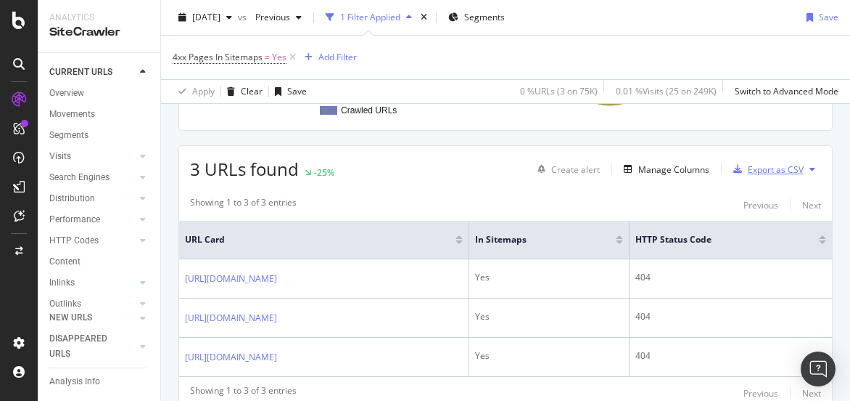
click at [755, 167] on div "Export as CSV" at bounding box center [776, 169] width 56 height 12
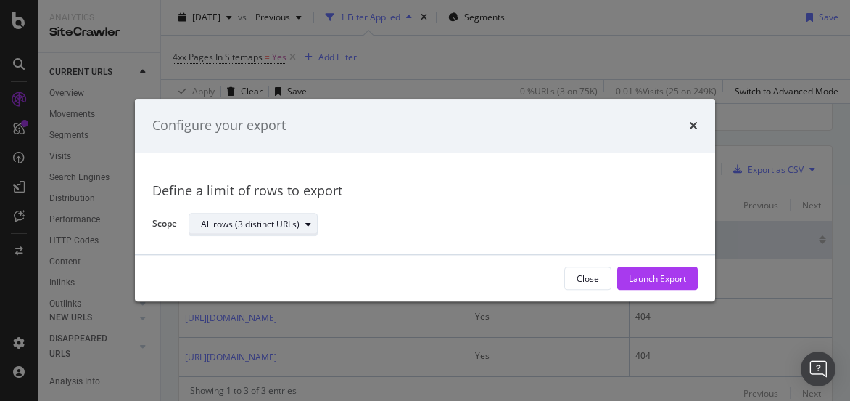
click at [242, 227] on div "All rows (3 distinct URLs)" at bounding box center [250, 224] width 99 height 9
click at [472, 189] on div "Define a limit of rows to export" at bounding box center [425, 190] width 546 height 19
click at [697, 127] on icon "times" at bounding box center [693, 126] width 9 height 12
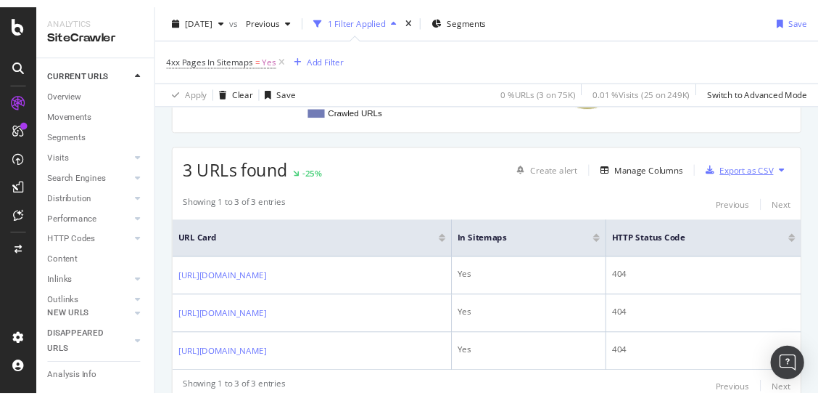
scroll to position [290, 0]
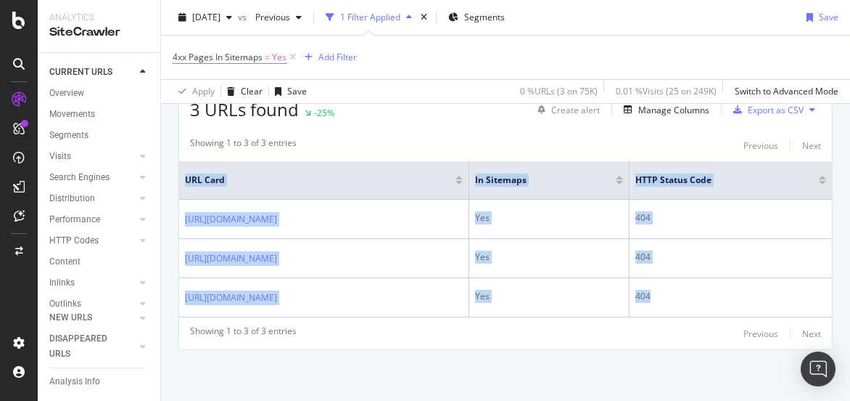
drag, startPoint x: 728, startPoint y: 310, endPoint x: 176, endPoint y: 171, distance: 570.2
click at [176, 171] on div "URLs by Depth Chart (by Value) Table Expand Export as CSV Export as PNG Add to …" at bounding box center [505, 140] width 689 height 519
drag, startPoint x: 176, startPoint y: 171, endPoint x: 209, endPoint y: 162, distance: 34.5
copy table "URL Card In Sitemaps HTTP Status Code https://www.idgarages.com/fr-fr/conseils-…"
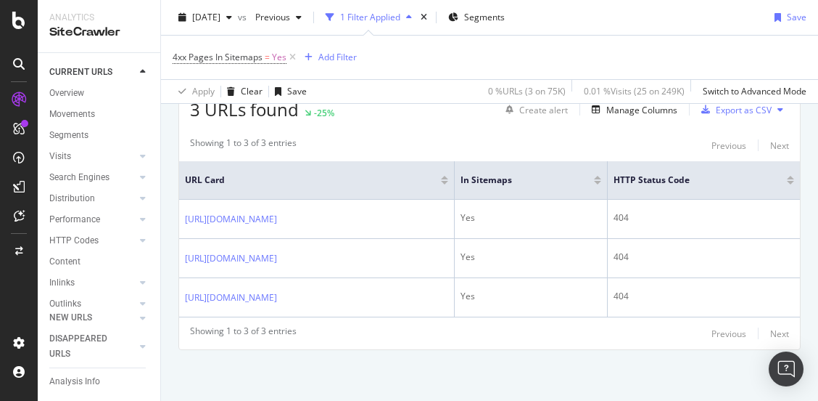
click at [486, 136] on div "Showing 1 to 3 of 3 entries Previous Next" at bounding box center [489, 144] width 621 height 17
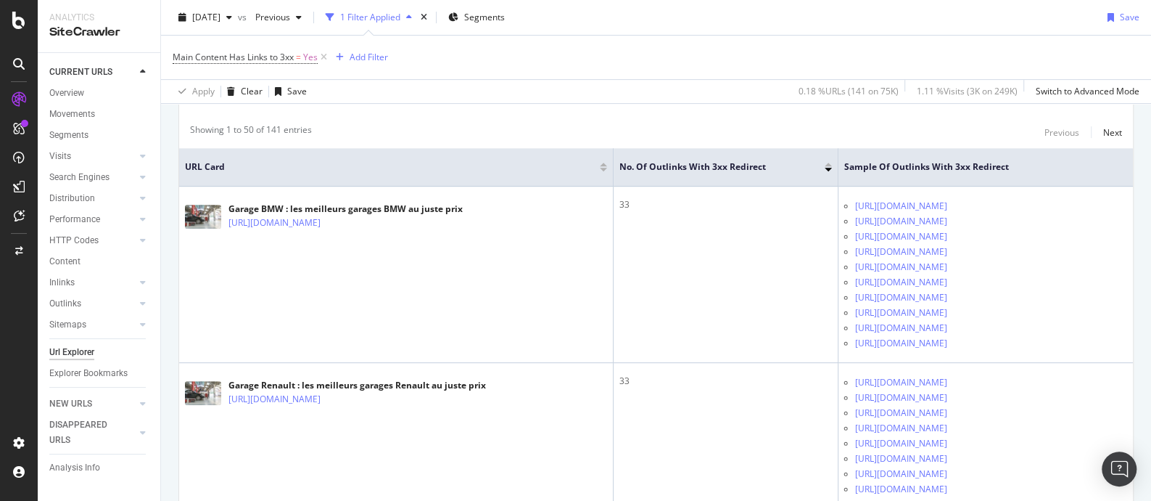
scroll to position [289, 0]
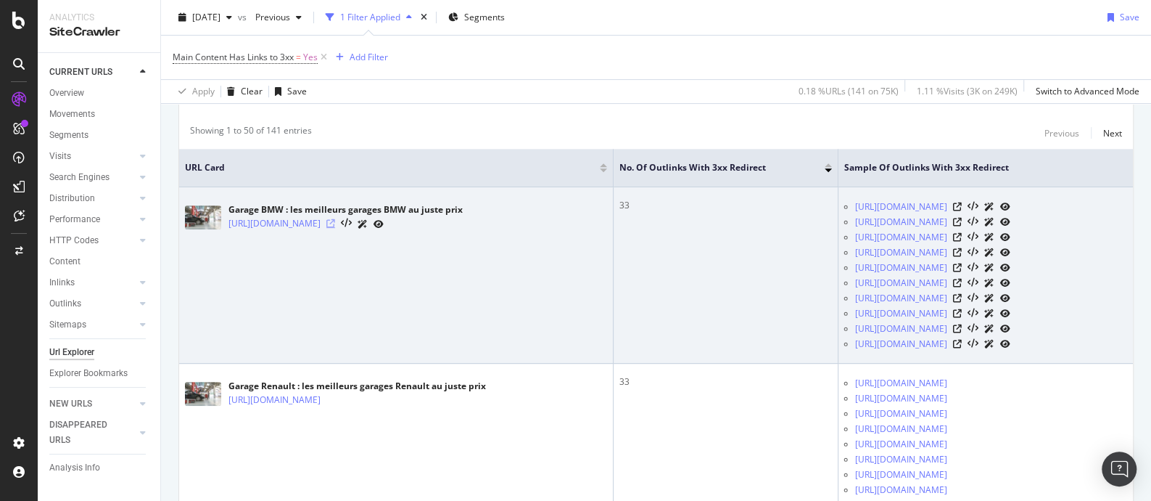
click at [335, 222] on icon at bounding box center [330, 223] width 9 height 9
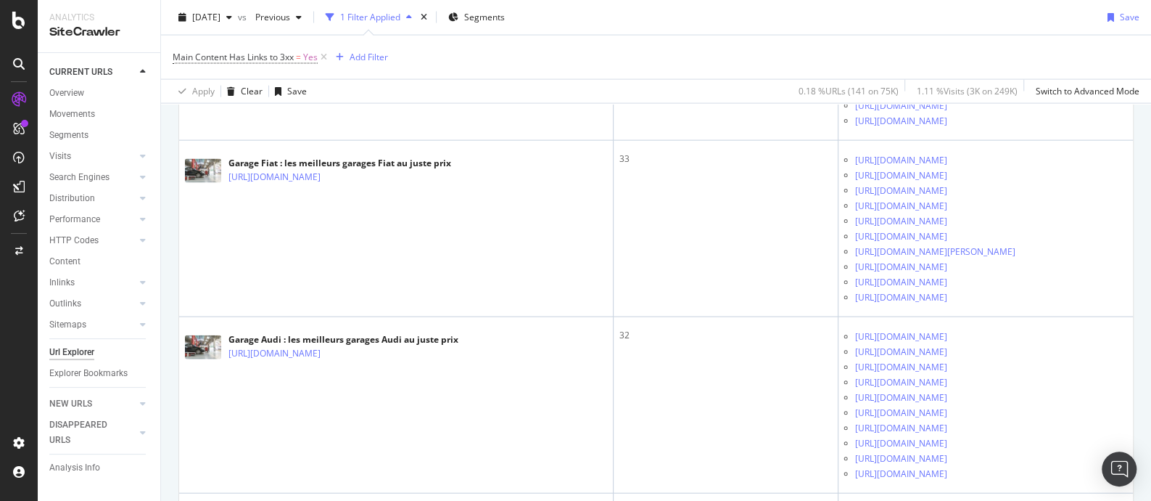
scroll to position [2104, 0]
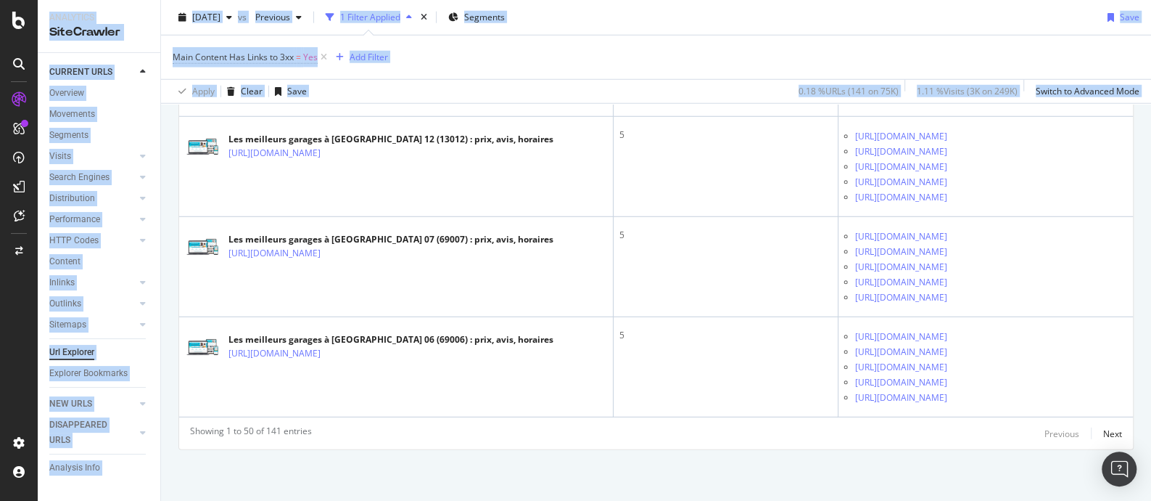
scroll to position [10100, 0]
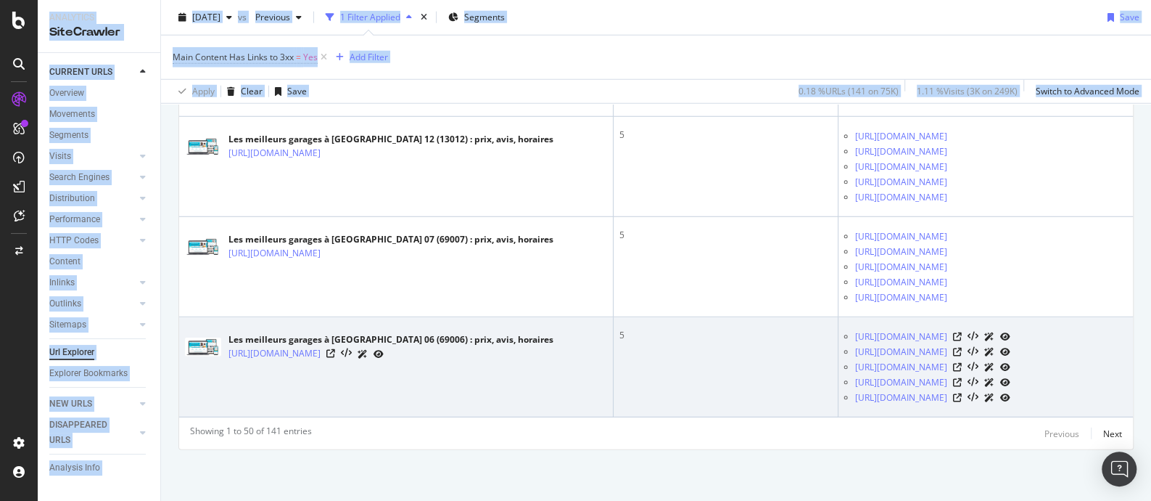
drag, startPoint x: 185, startPoint y: 307, endPoint x: 990, endPoint y: 408, distance: 811.7
copy table "URL Card No. of Outlinks with 3xx Redirect Sample of Outlinks with 3xx Redirect…"
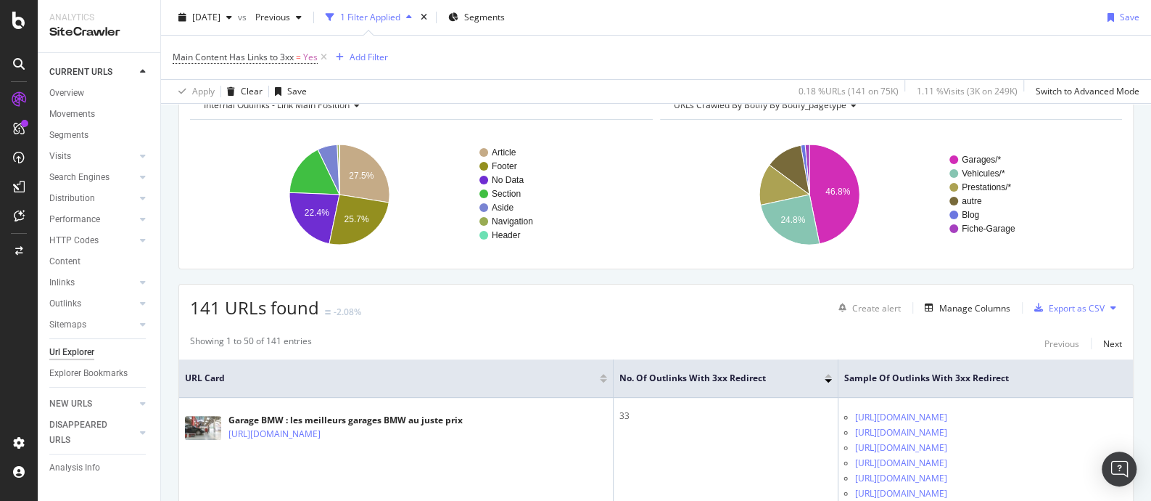
scroll to position [181, 0]
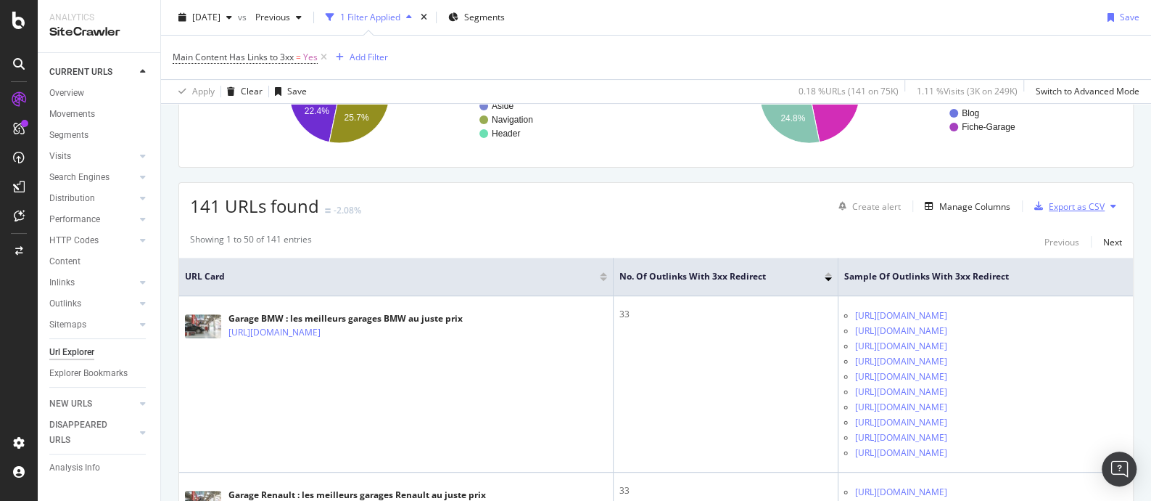
click at [818, 203] on div "Export as CSV" at bounding box center [1077, 206] width 56 height 12
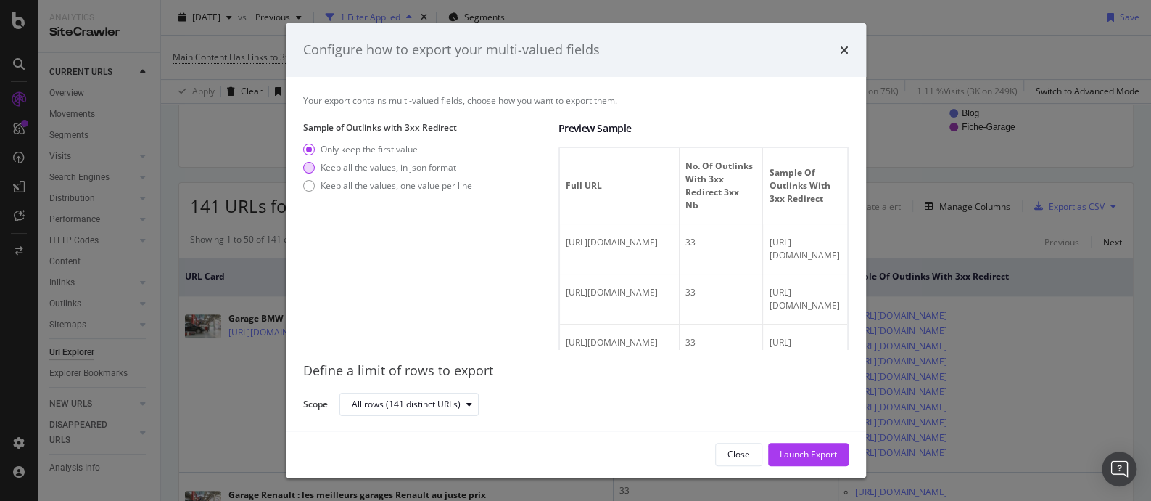
click at [401, 167] on div "Keep all the values, in json format" at bounding box center [389, 167] width 136 height 12
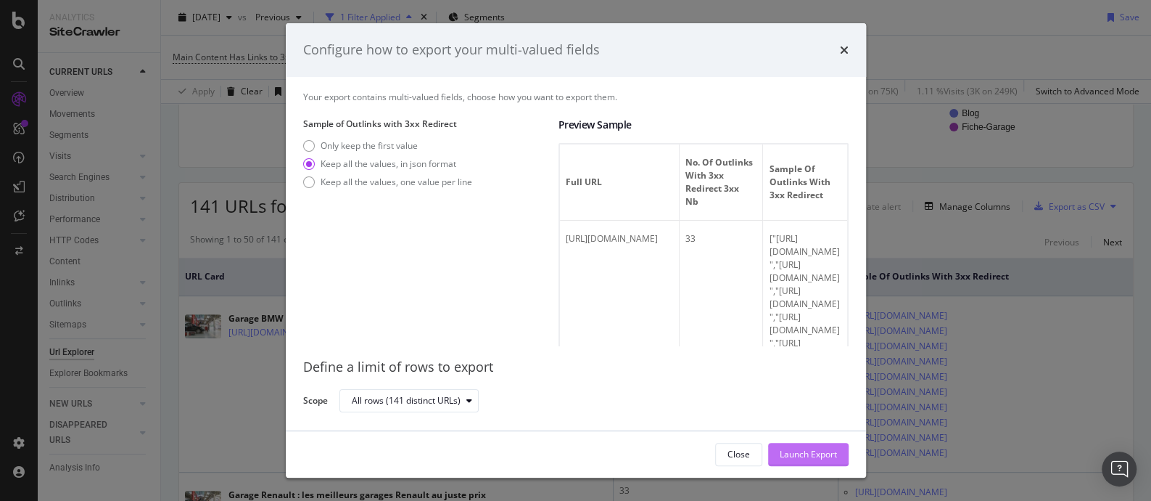
click at [818, 400] on div "Launch Export" at bounding box center [808, 454] width 57 height 12
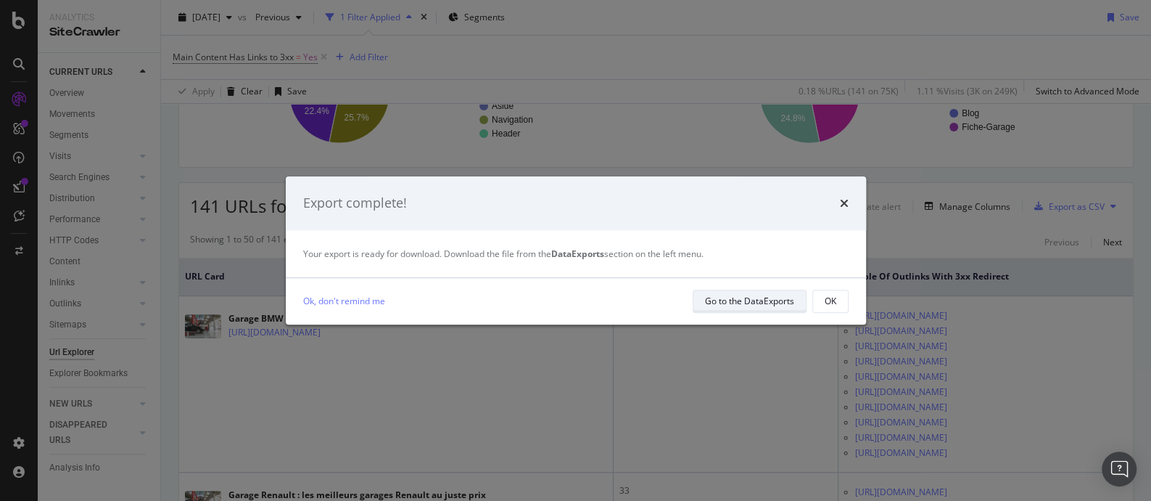
click at [731, 295] on div "Go to the DataExports" at bounding box center [749, 301] width 89 height 12
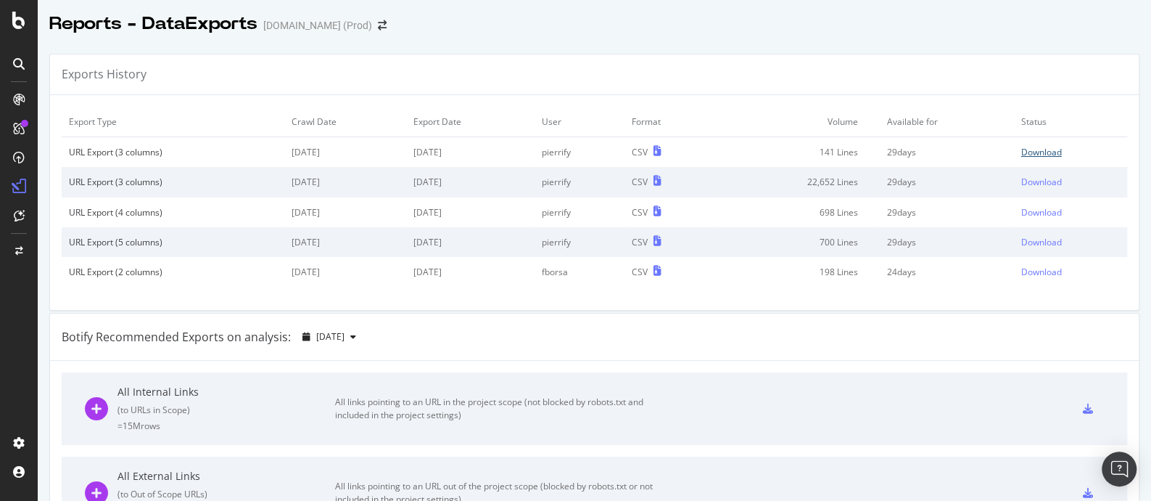
click at [818, 150] on div "Download" at bounding box center [1042, 152] width 41 height 12
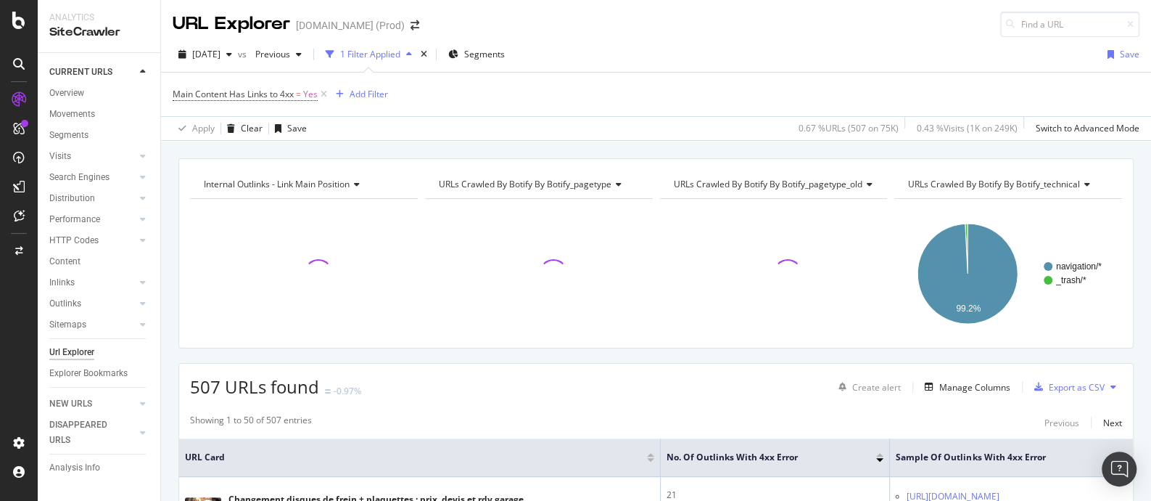
drag, startPoint x: 787, startPoint y: 279, endPoint x: 1125, endPoint y: 176, distance: 353.0
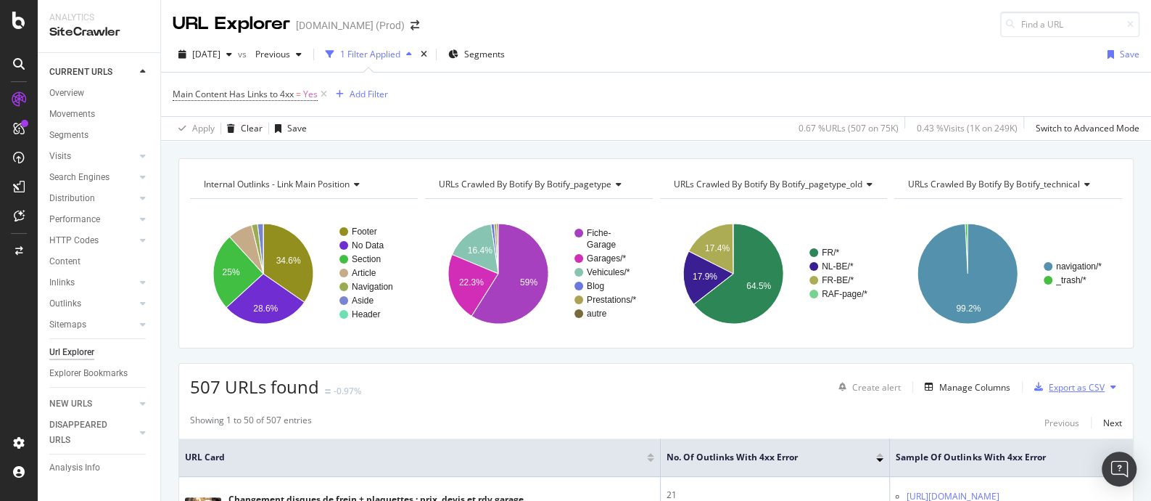
click at [1063, 382] on div "Export as CSV" at bounding box center [1077, 387] width 56 height 12
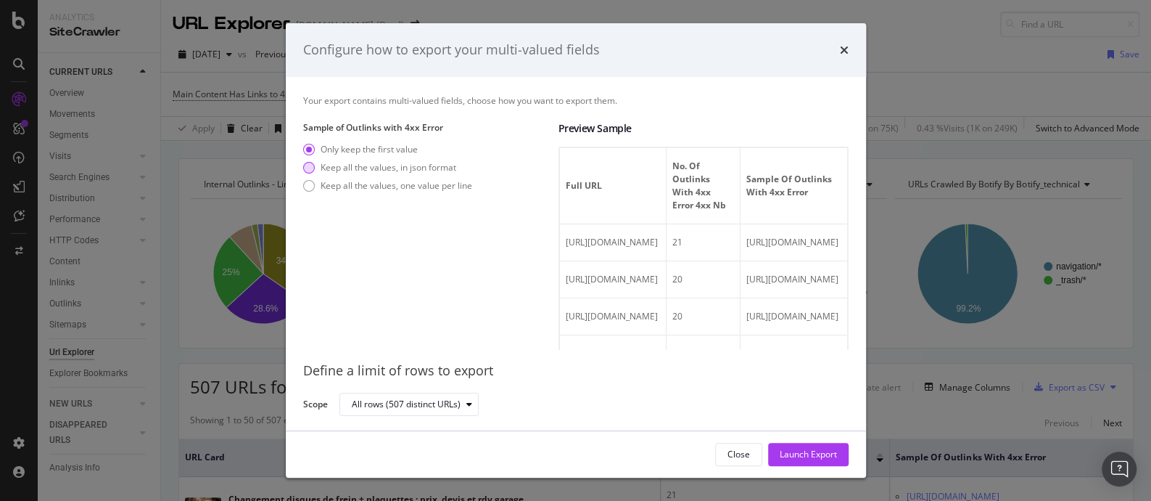
click at [438, 168] on div "Keep all the values, in json format" at bounding box center [389, 167] width 136 height 12
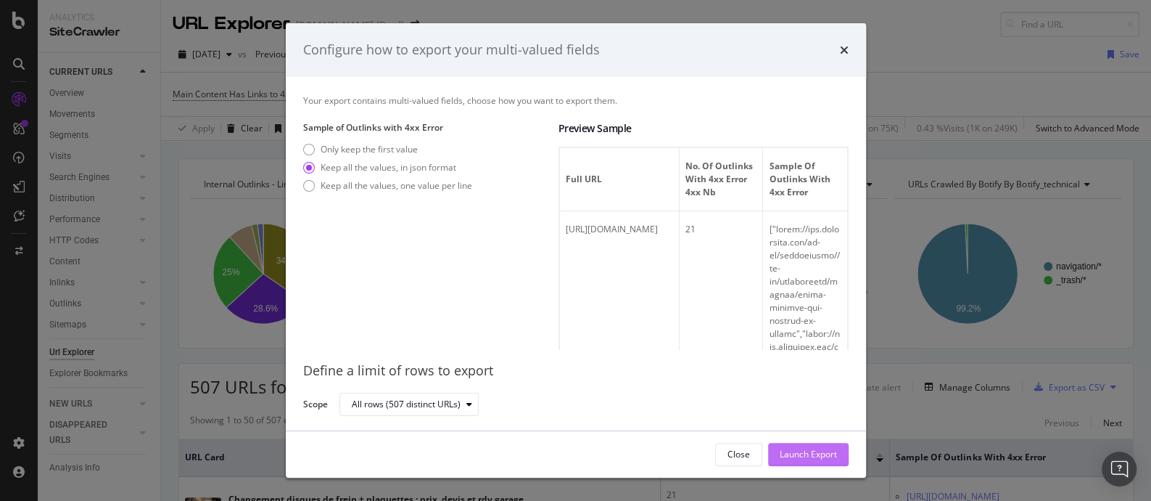
click at [798, 451] on div "Launch Export" at bounding box center [808, 454] width 57 height 12
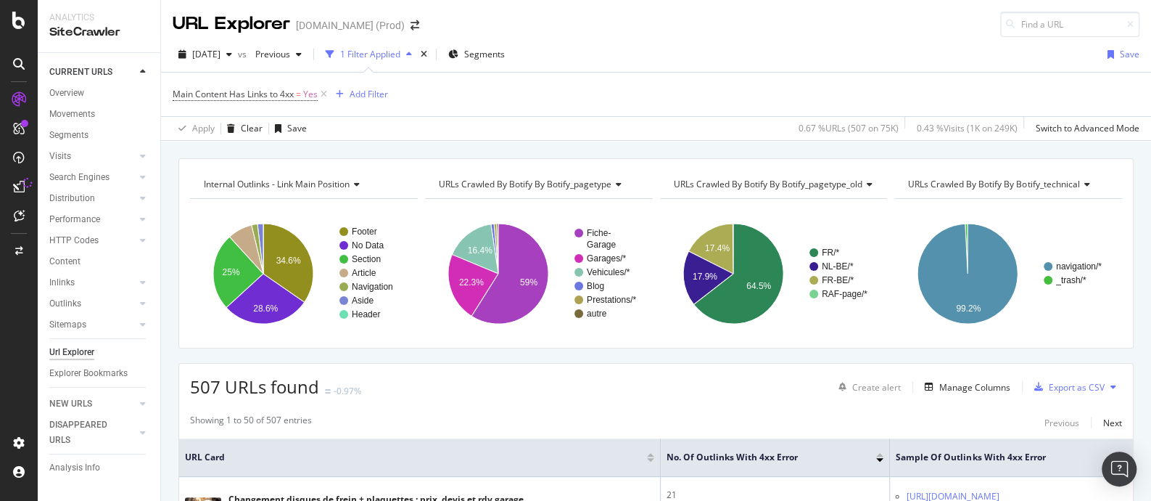
click at [685, 77] on div "Main Content Has Links to 4xx = Yes Add Filter" at bounding box center [656, 95] width 967 height 44
click at [638, 92] on div "Main Content Has Links to 4xx = Yes Add Filter" at bounding box center [656, 95] width 967 height 44
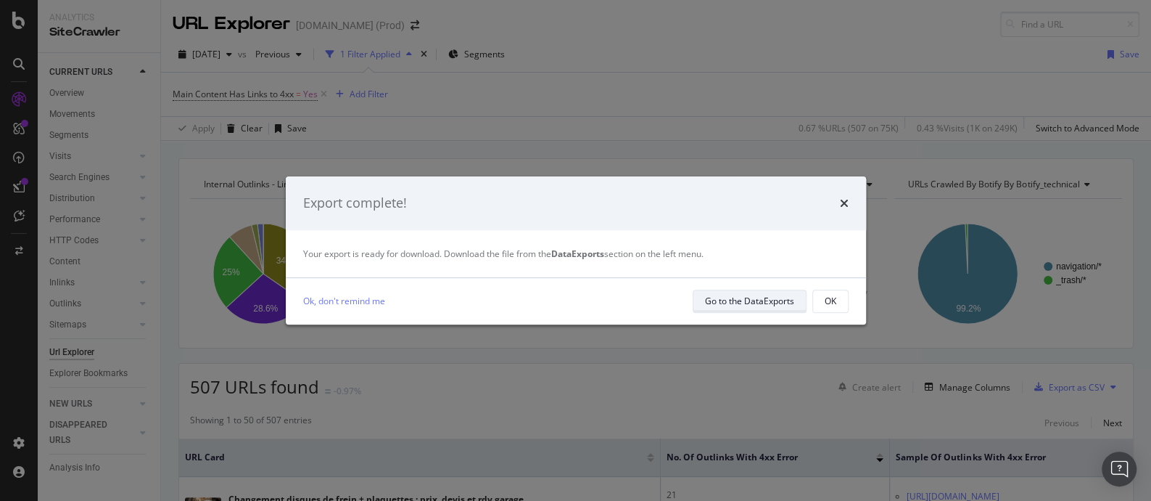
click at [740, 295] on div "Go to the DataExports" at bounding box center [749, 301] width 89 height 12
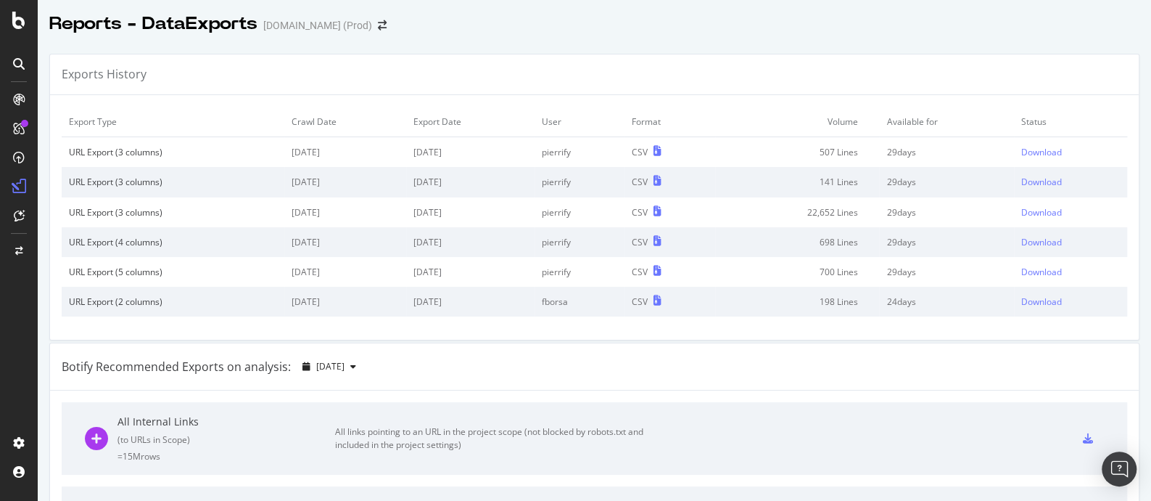
click at [1014, 144] on td "Download" at bounding box center [1070, 152] width 113 height 30
click at [1022, 148] on div "Download" at bounding box center [1042, 152] width 41 height 12
